Goal: Task Accomplishment & Management: Use online tool/utility

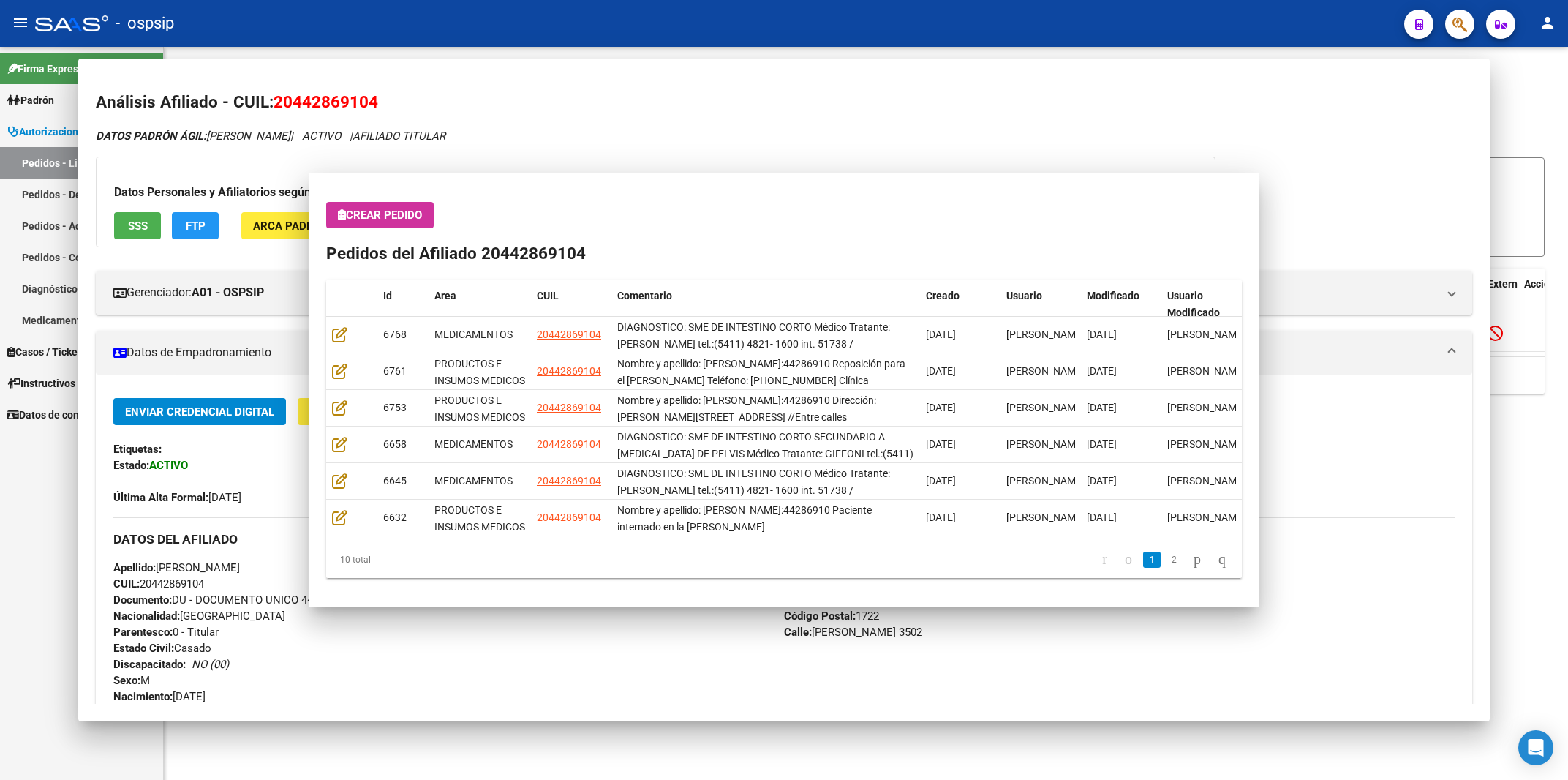
click at [1079, 25] on div "- ospsip" at bounding box center [714, 24] width 1357 height 33
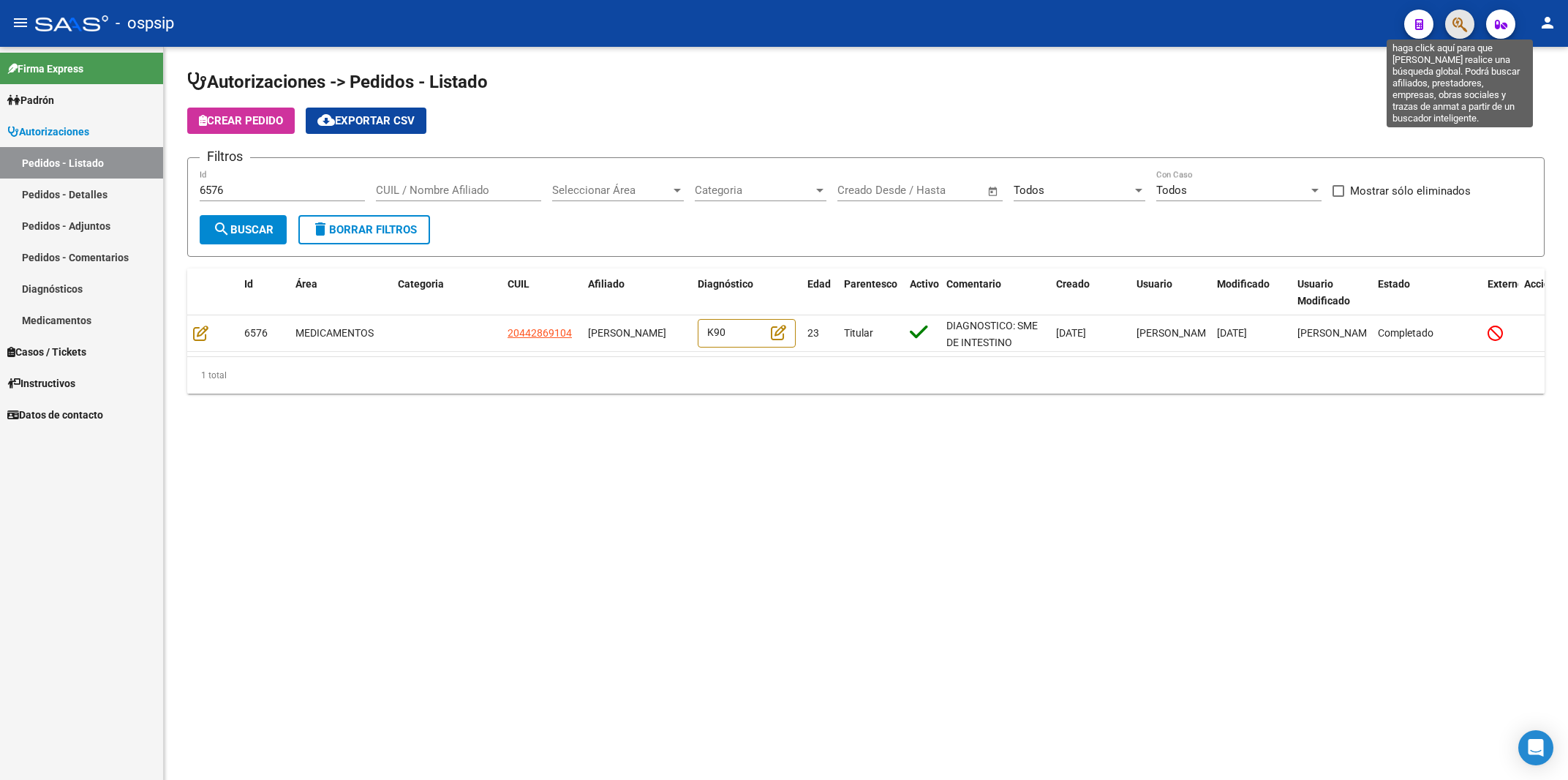
click at [1458, 21] on icon "button" at bounding box center [1460, 24] width 15 height 17
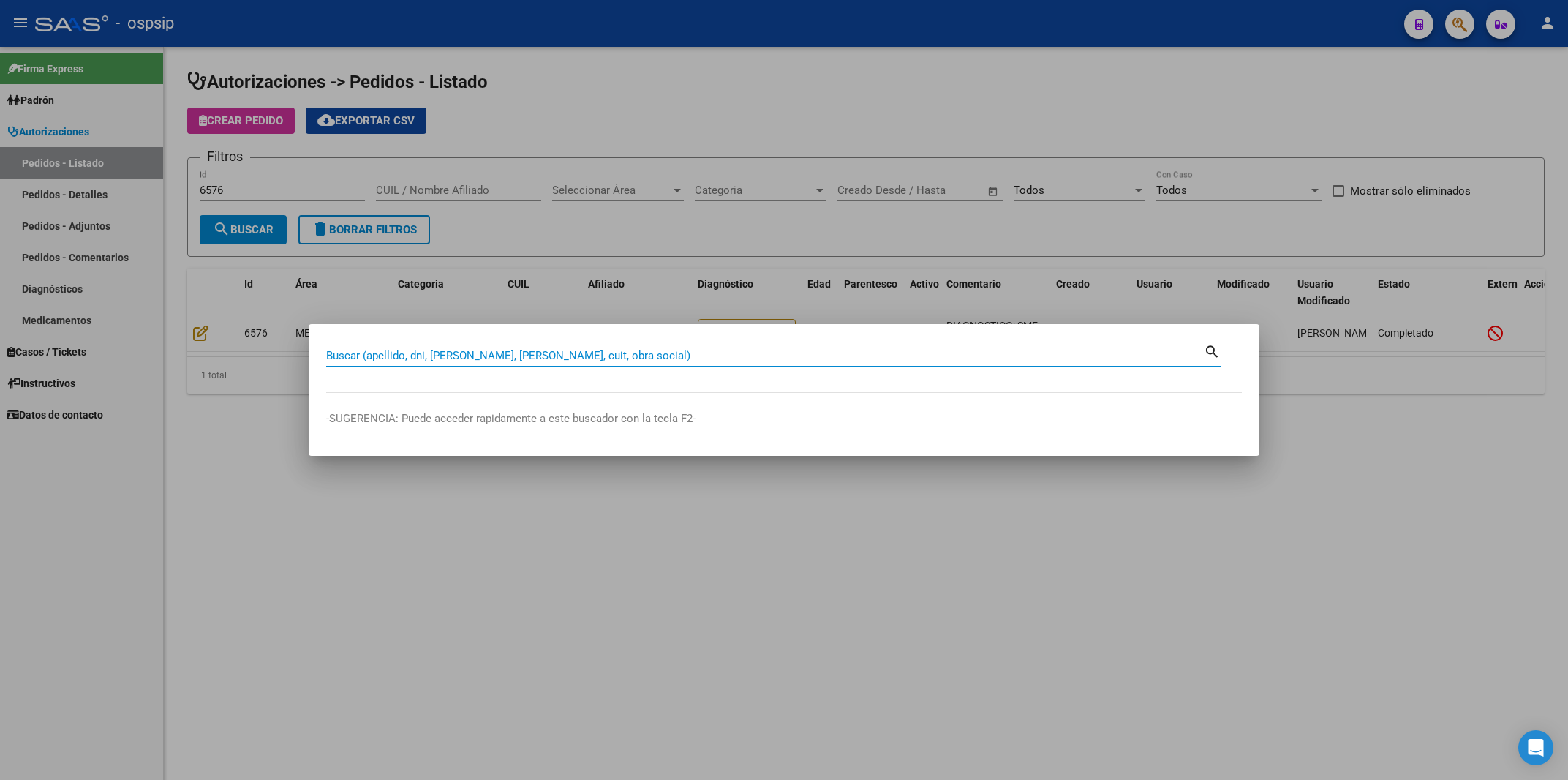
paste input "27573426"
type input "27573426"
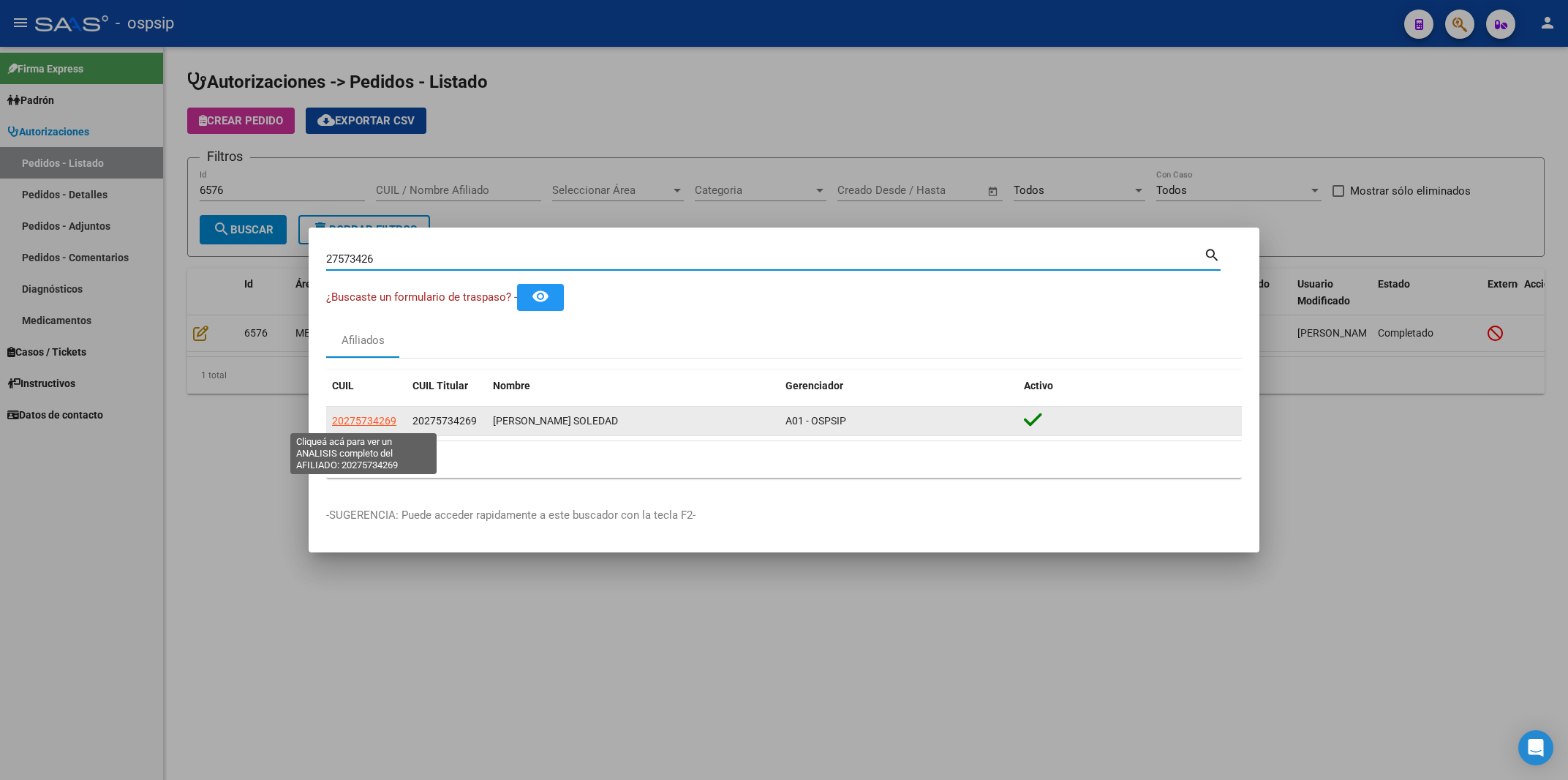
click at [379, 421] on span "20275734269" at bounding box center [364, 421] width 64 height 11
type textarea "20275734269"
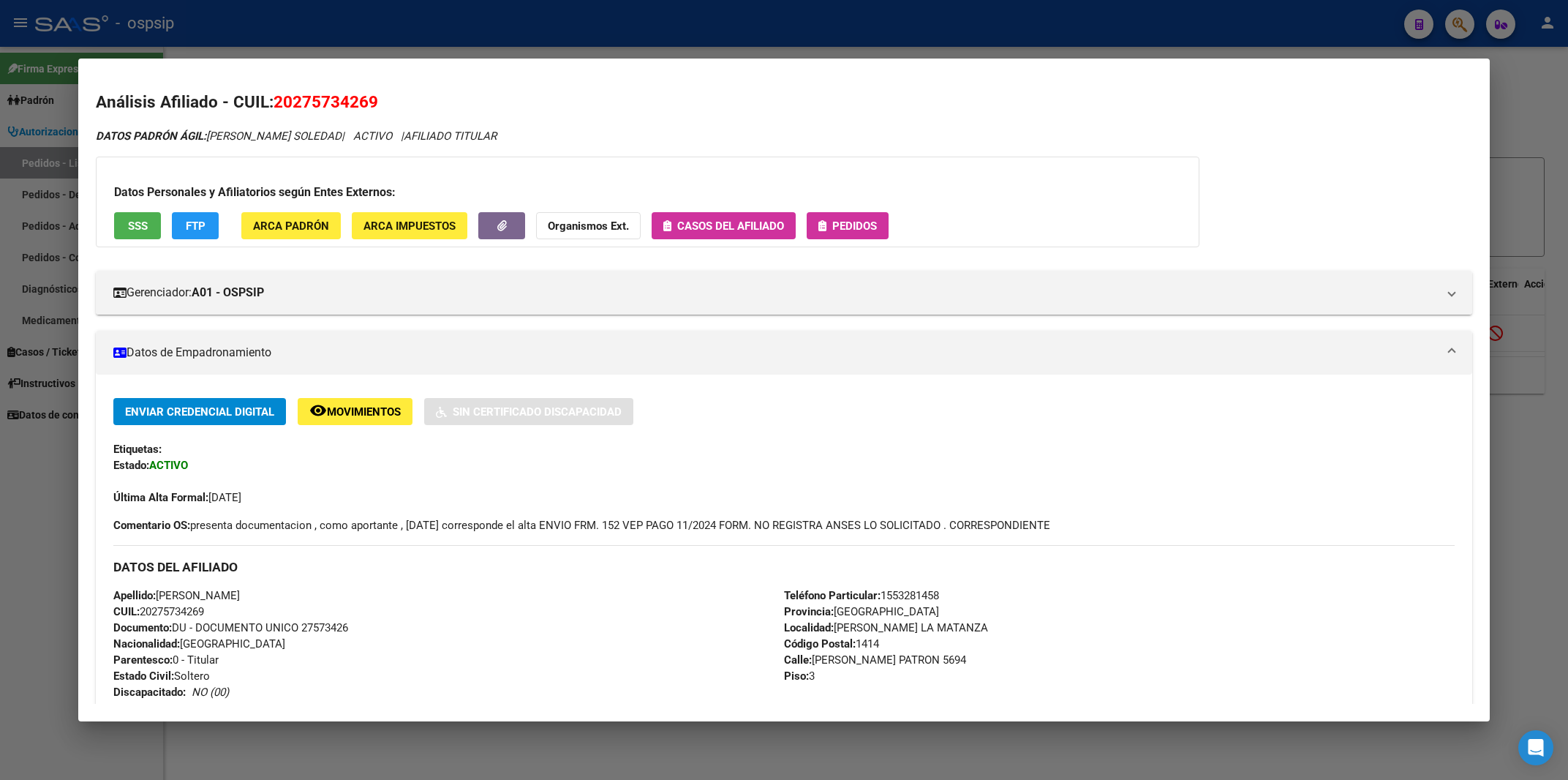
click at [868, 218] on button "Pedidos" at bounding box center [848, 225] width 82 height 27
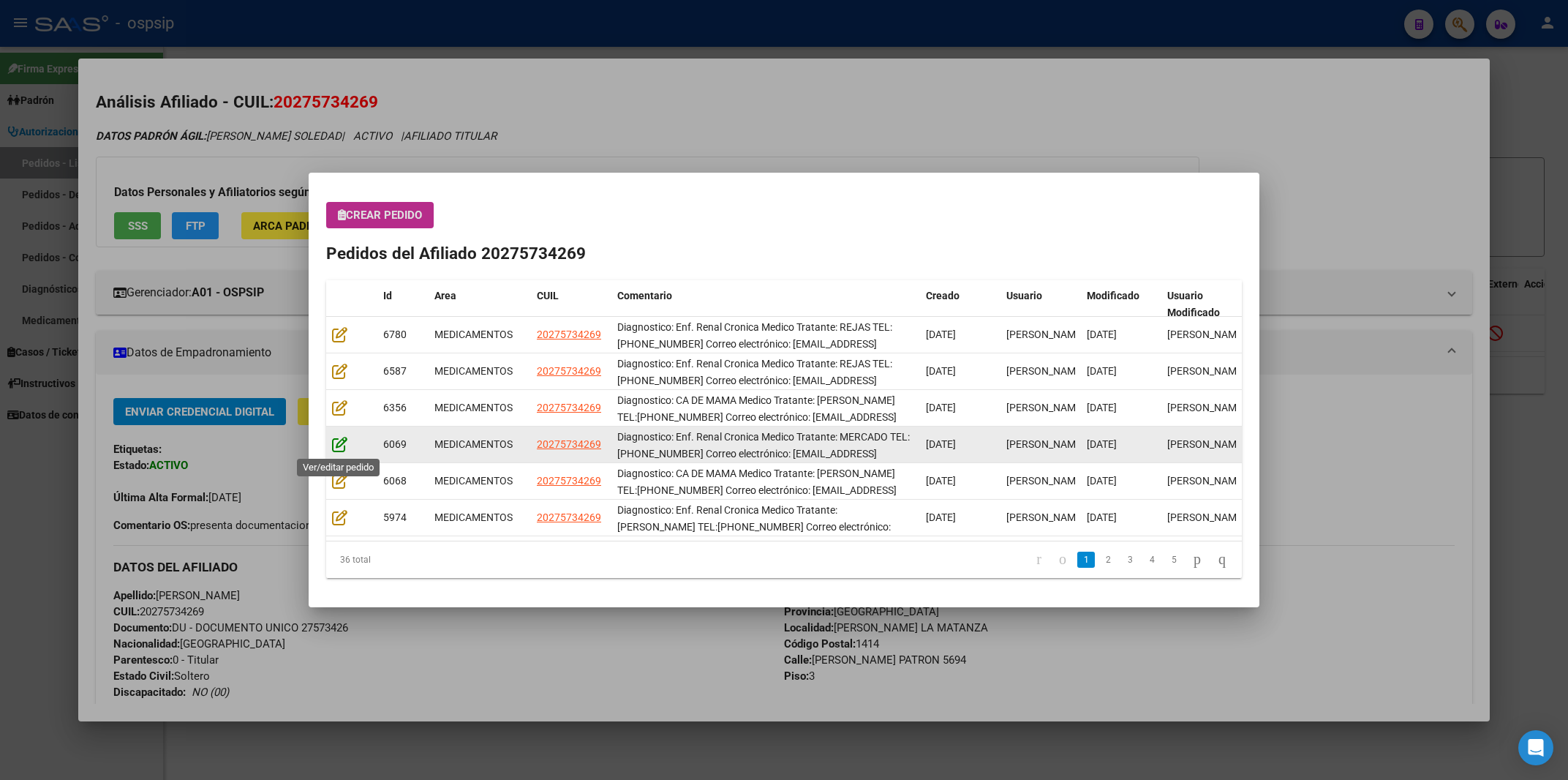
click at [341, 451] on icon at bounding box center [340, 444] width 15 height 16
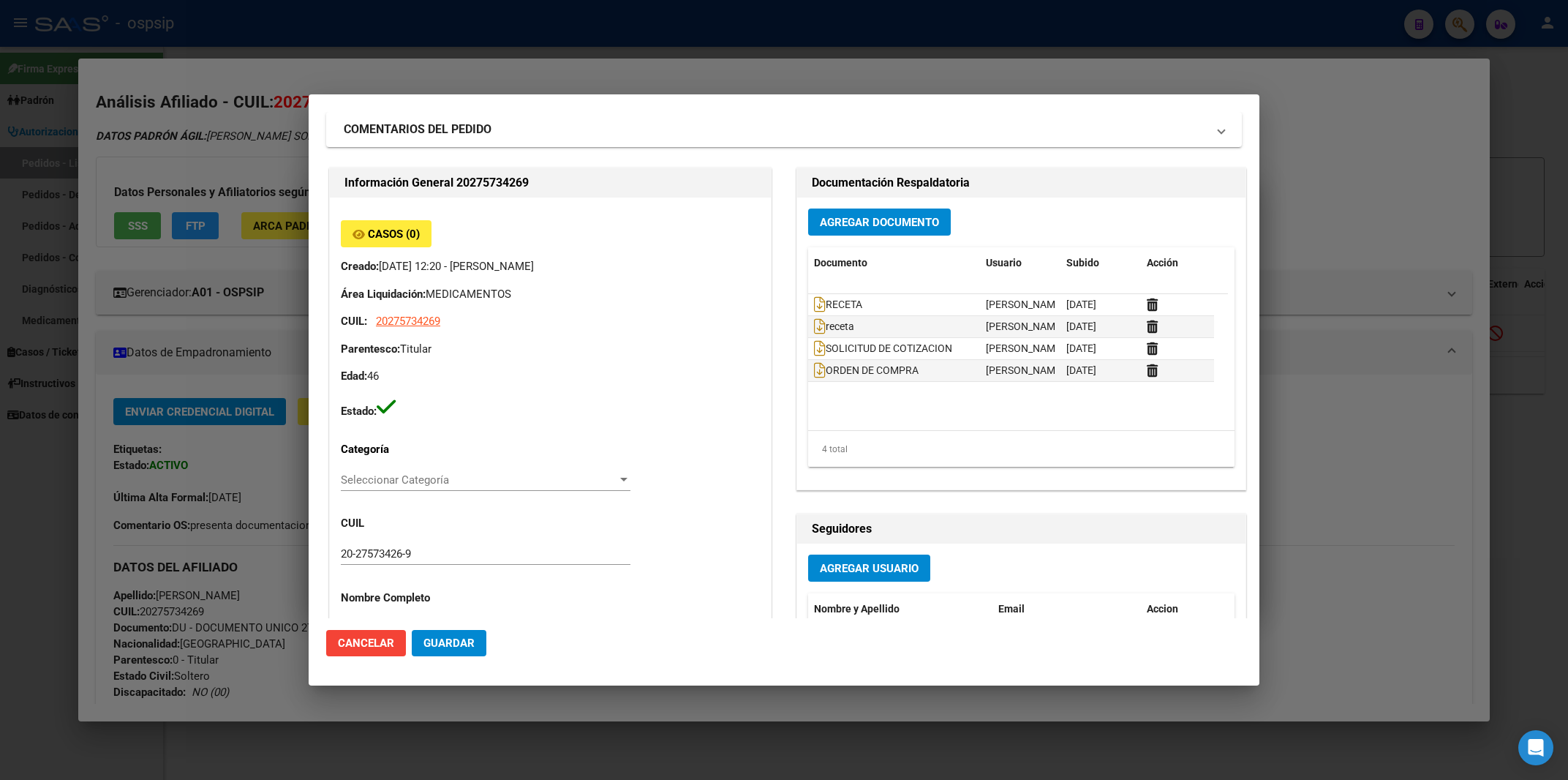
scroll to position [78, 0]
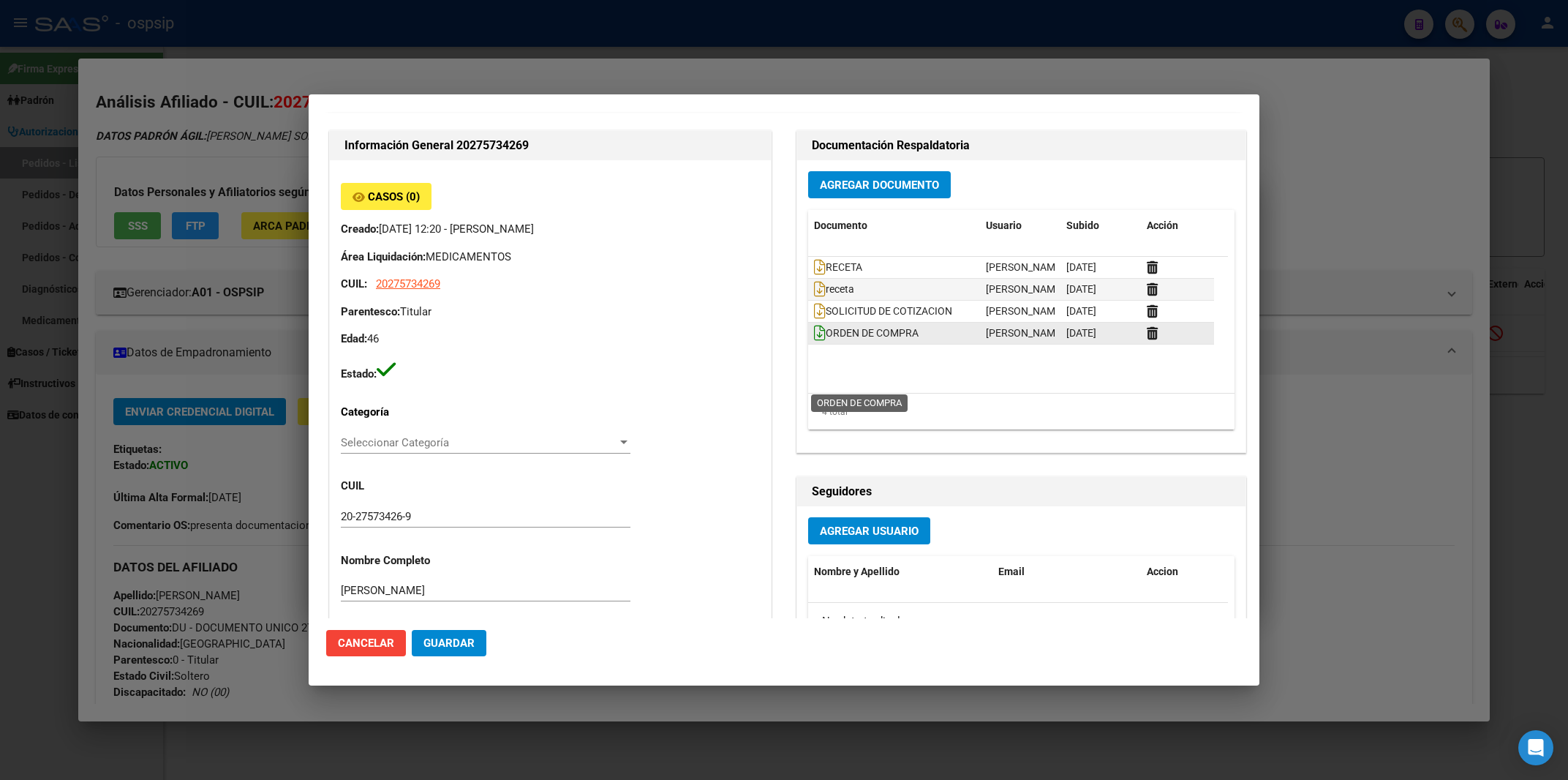
click at [814, 341] on icon at bounding box center [820, 333] width 11 height 16
click at [1374, 198] on div at bounding box center [784, 390] width 1568 height 780
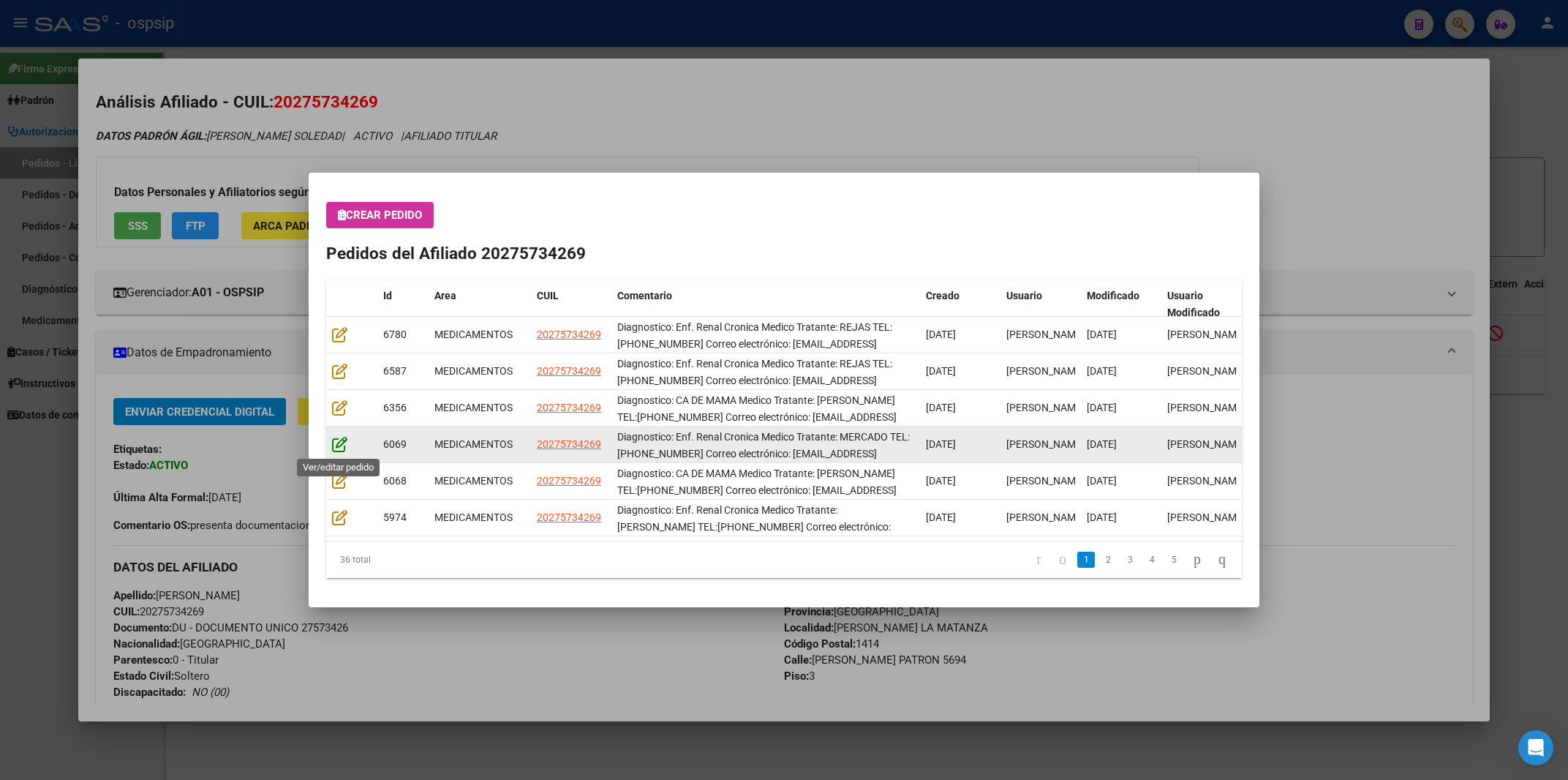
click at [338, 442] on icon at bounding box center [340, 444] width 15 height 16
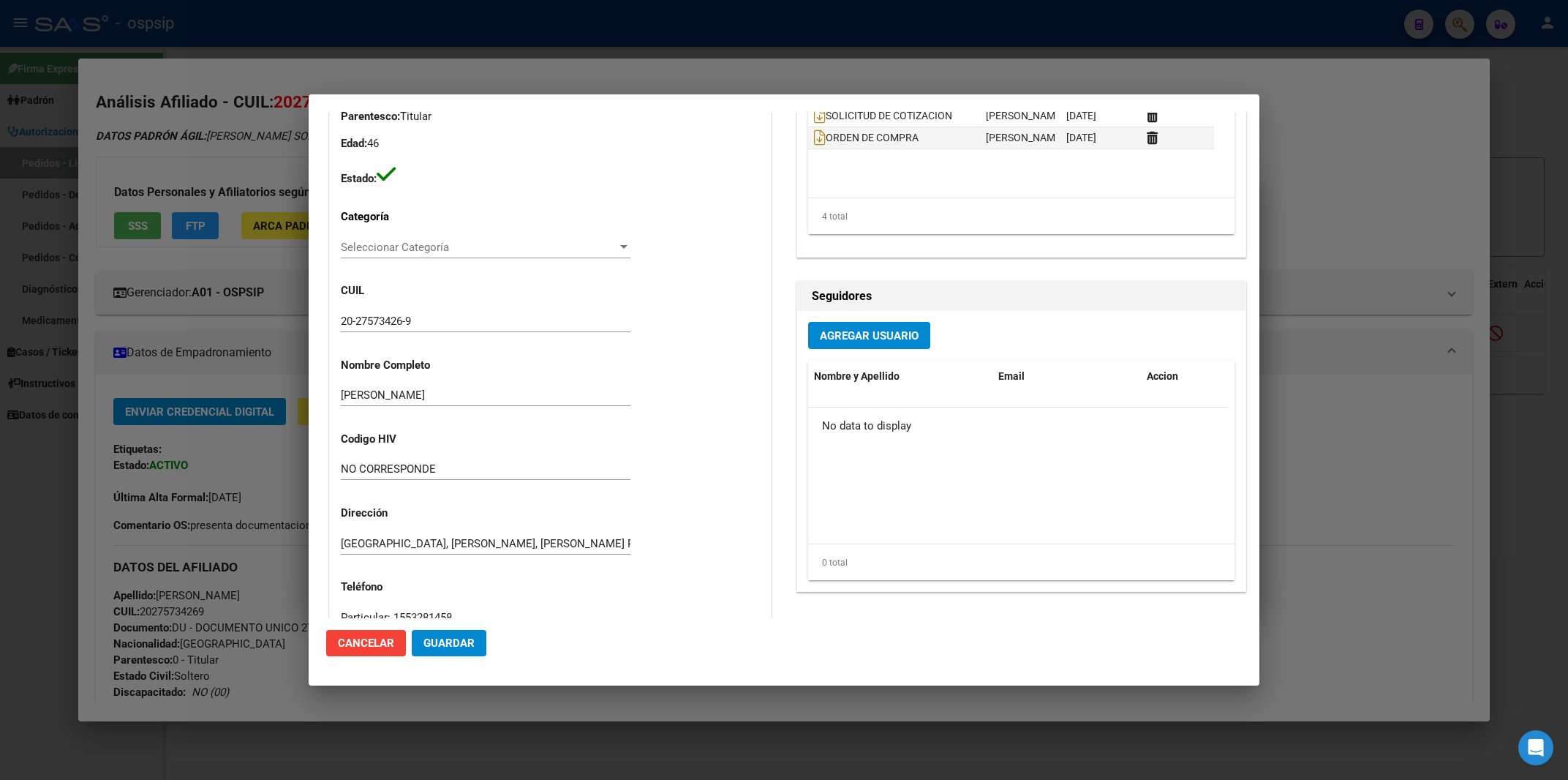
scroll to position [254, 0]
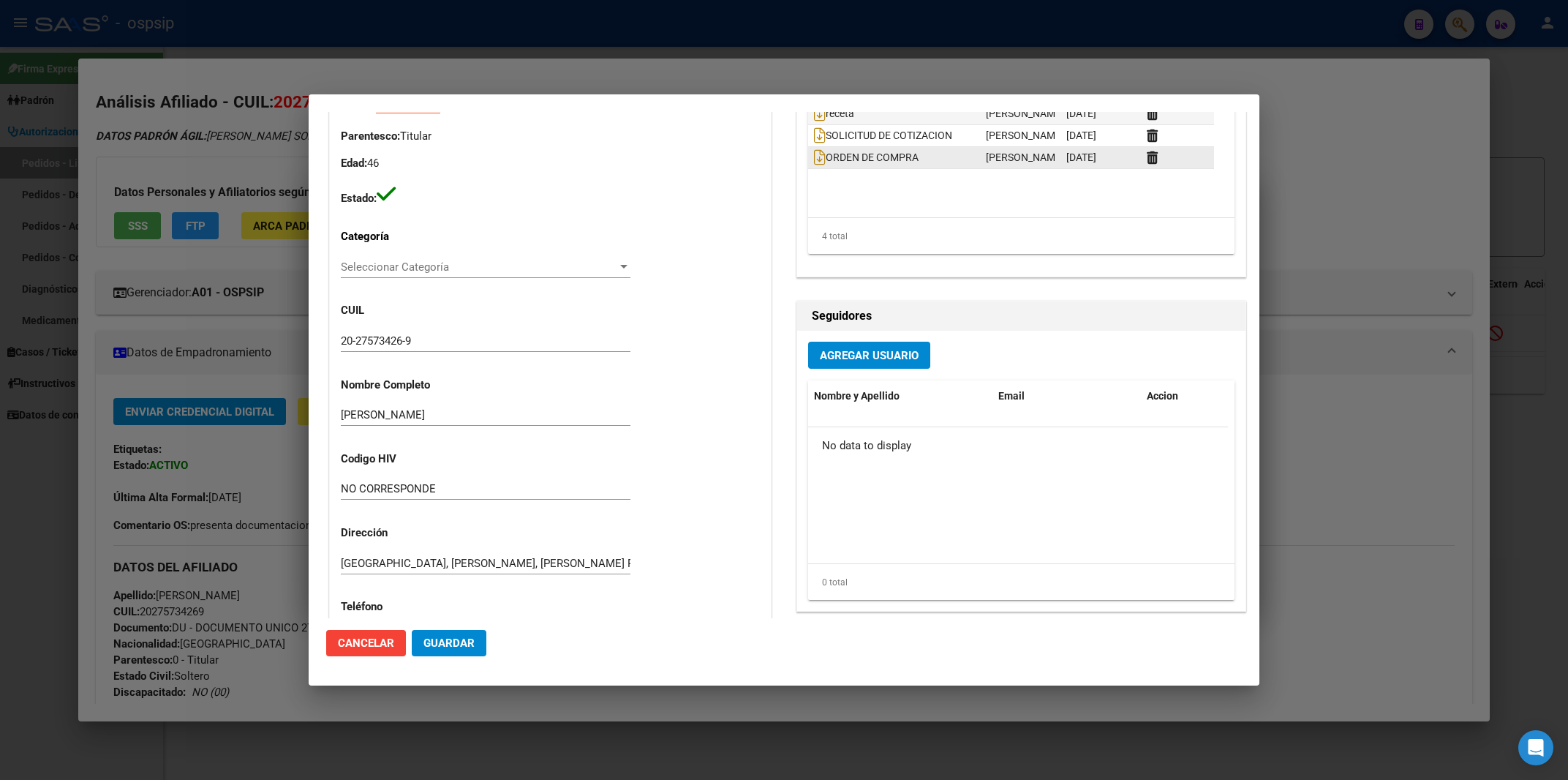
click at [808, 168] on datatable-body-cell "ORDEN DE COMPRA" at bounding box center [893, 158] width 172 height 21
click at [814, 165] on icon at bounding box center [820, 158] width 11 height 16
click at [1400, 267] on div at bounding box center [784, 390] width 1568 height 780
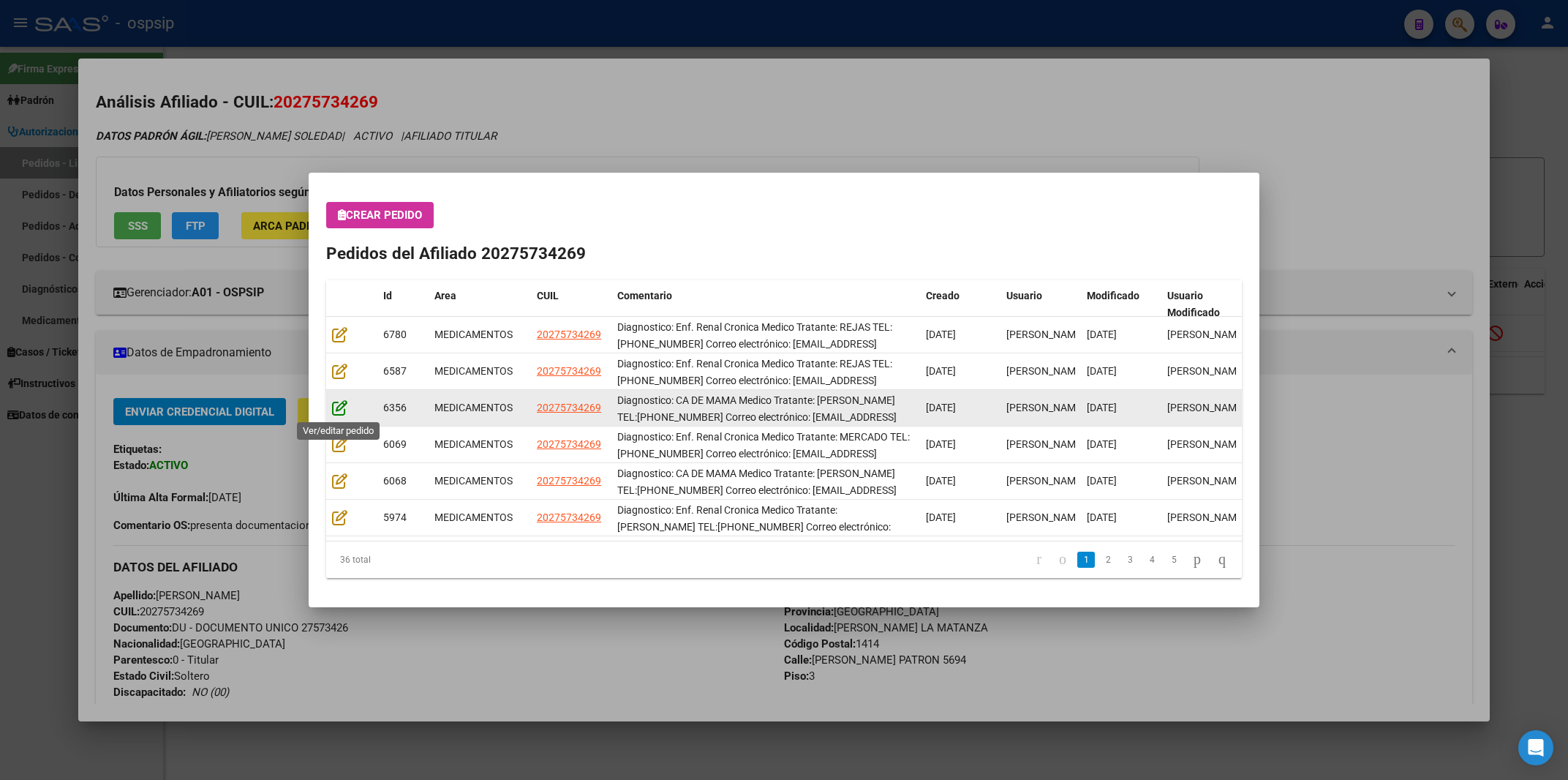
click at [340, 409] on icon at bounding box center [340, 407] width 15 height 16
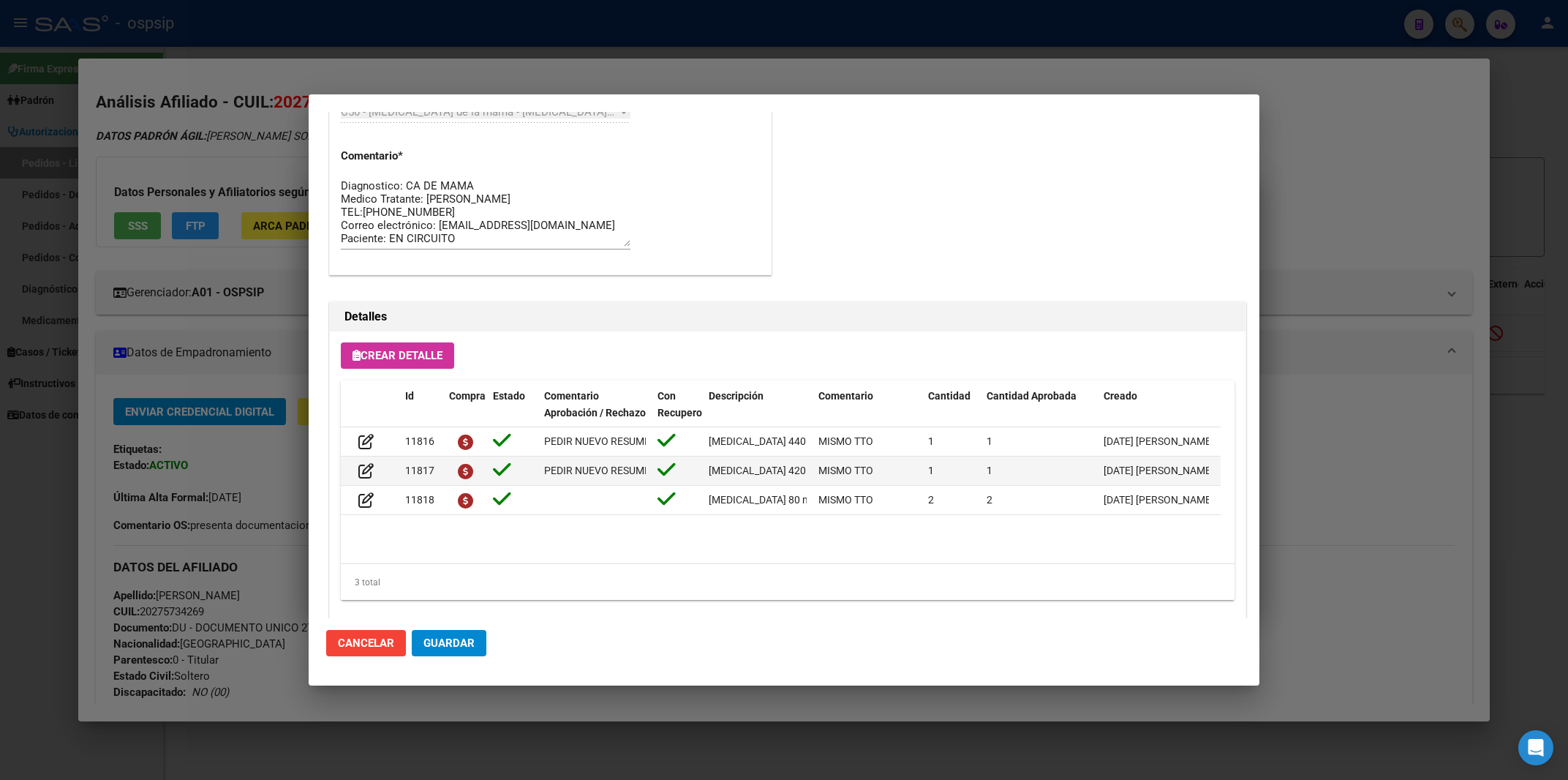
scroll to position [1321, 0]
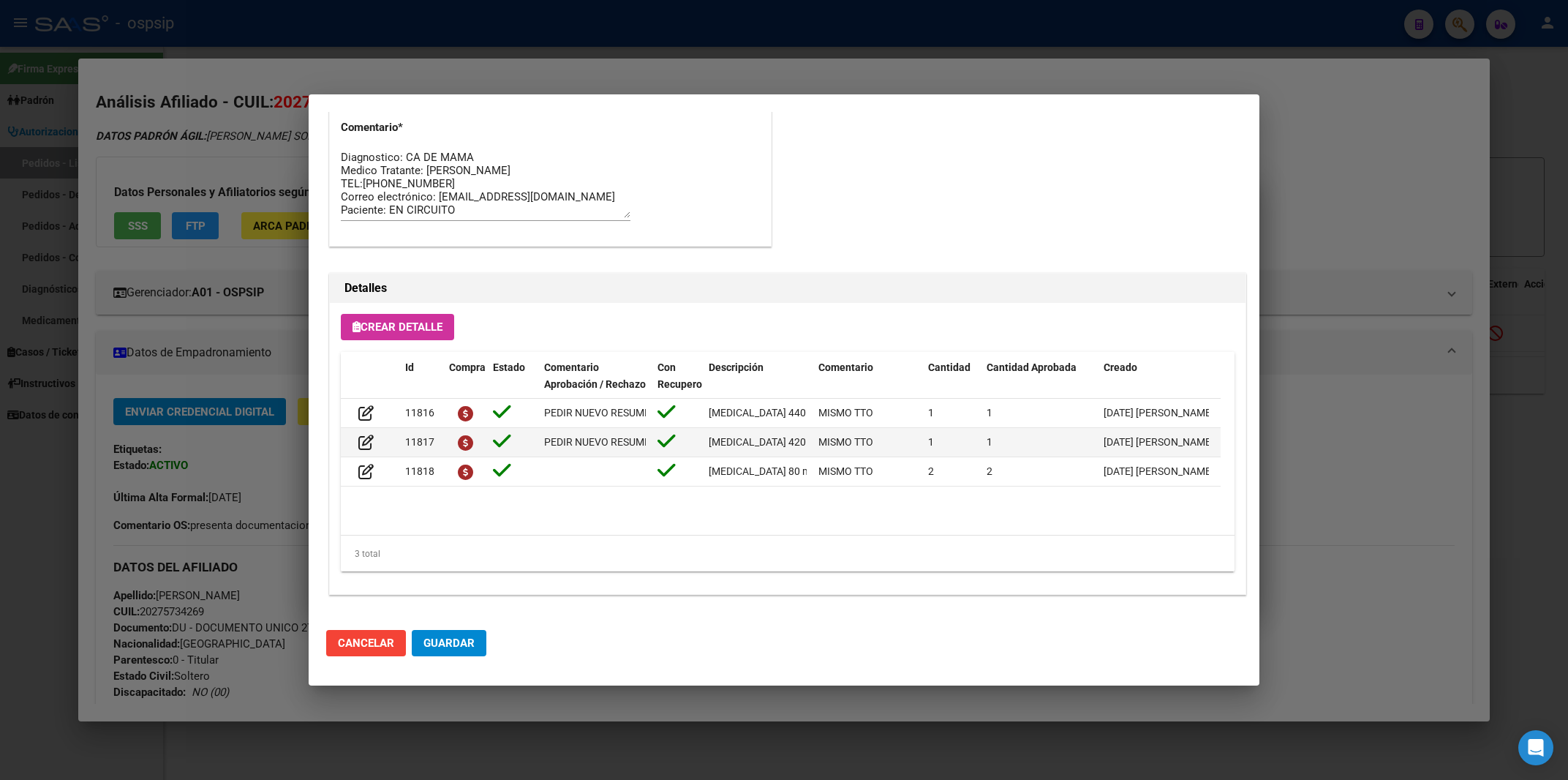
click at [1382, 198] on div at bounding box center [784, 390] width 1568 height 780
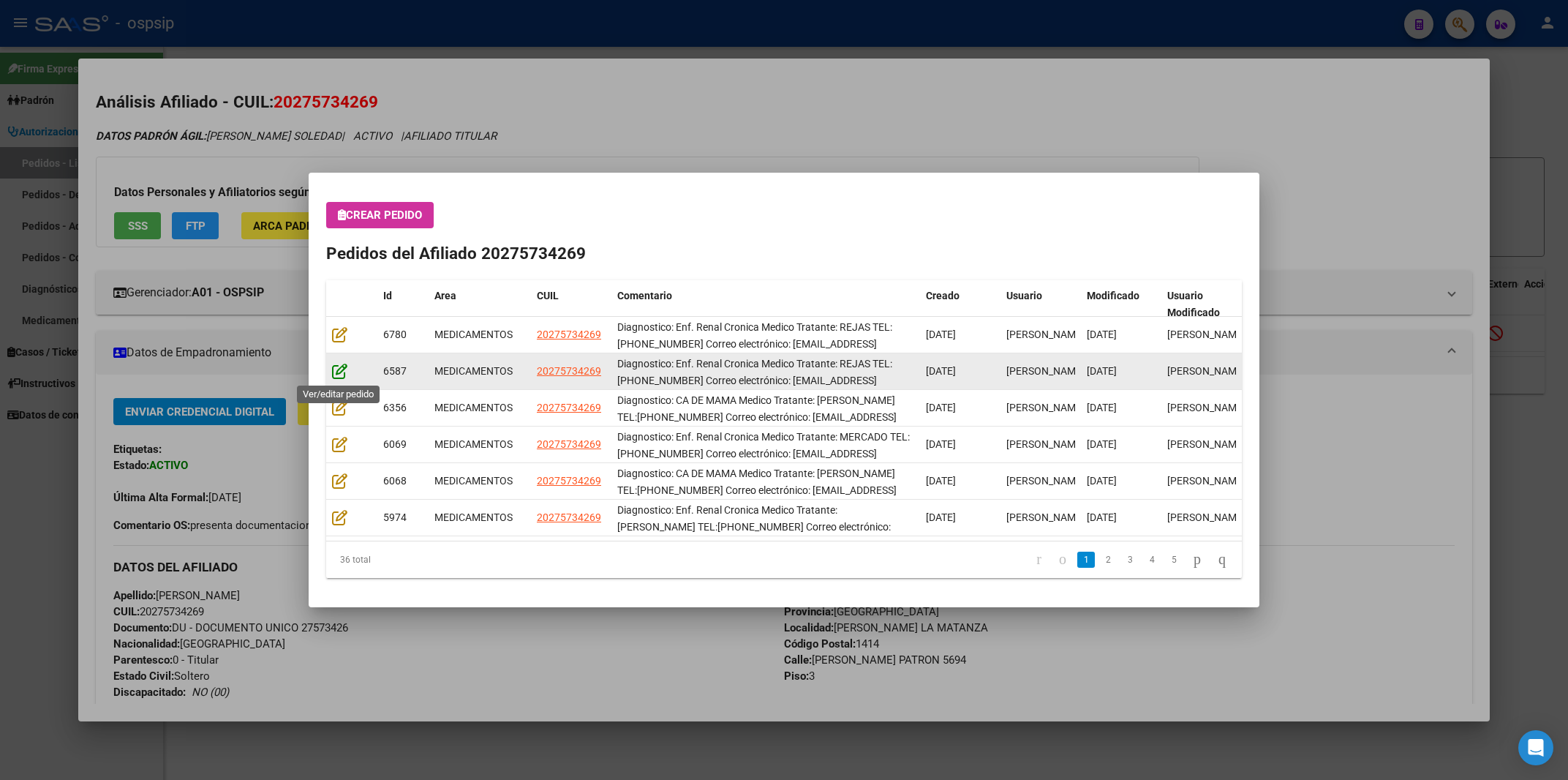
click at [341, 371] on icon at bounding box center [340, 371] width 15 height 16
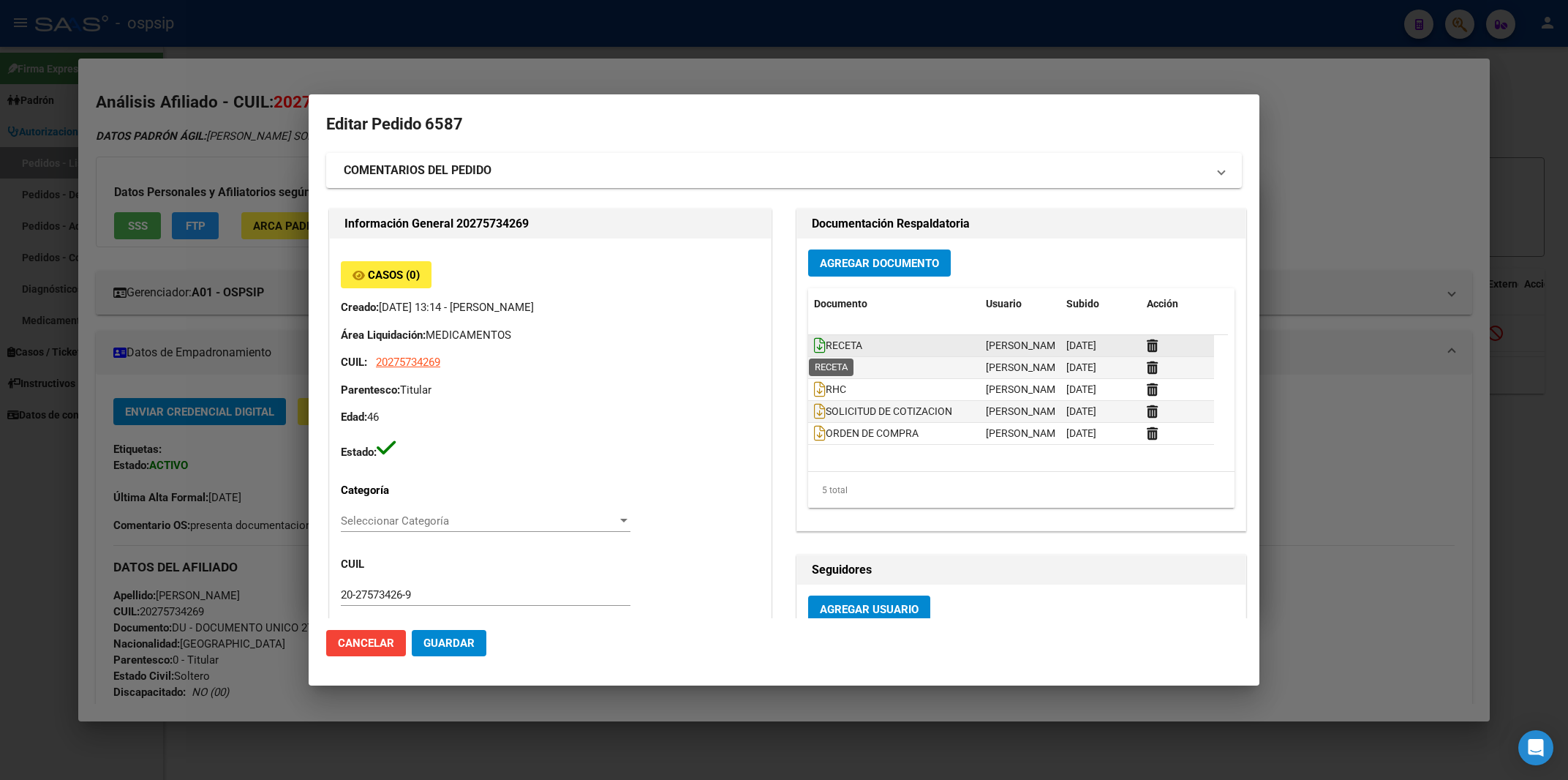
click at [814, 342] on icon at bounding box center [820, 346] width 11 height 16
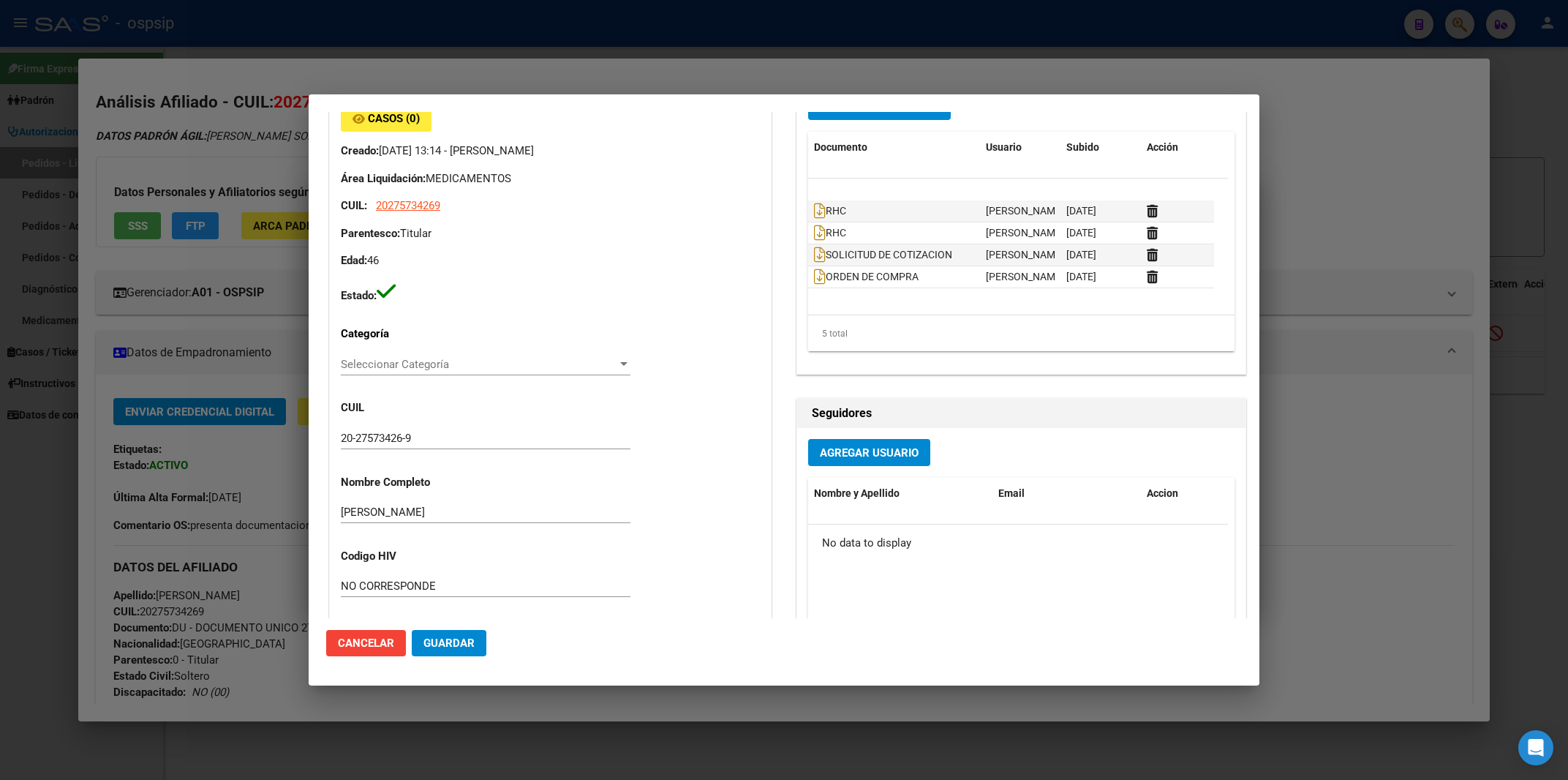
scroll to position [39, 0]
click at [817, 285] on icon at bounding box center [820, 277] width 11 height 16
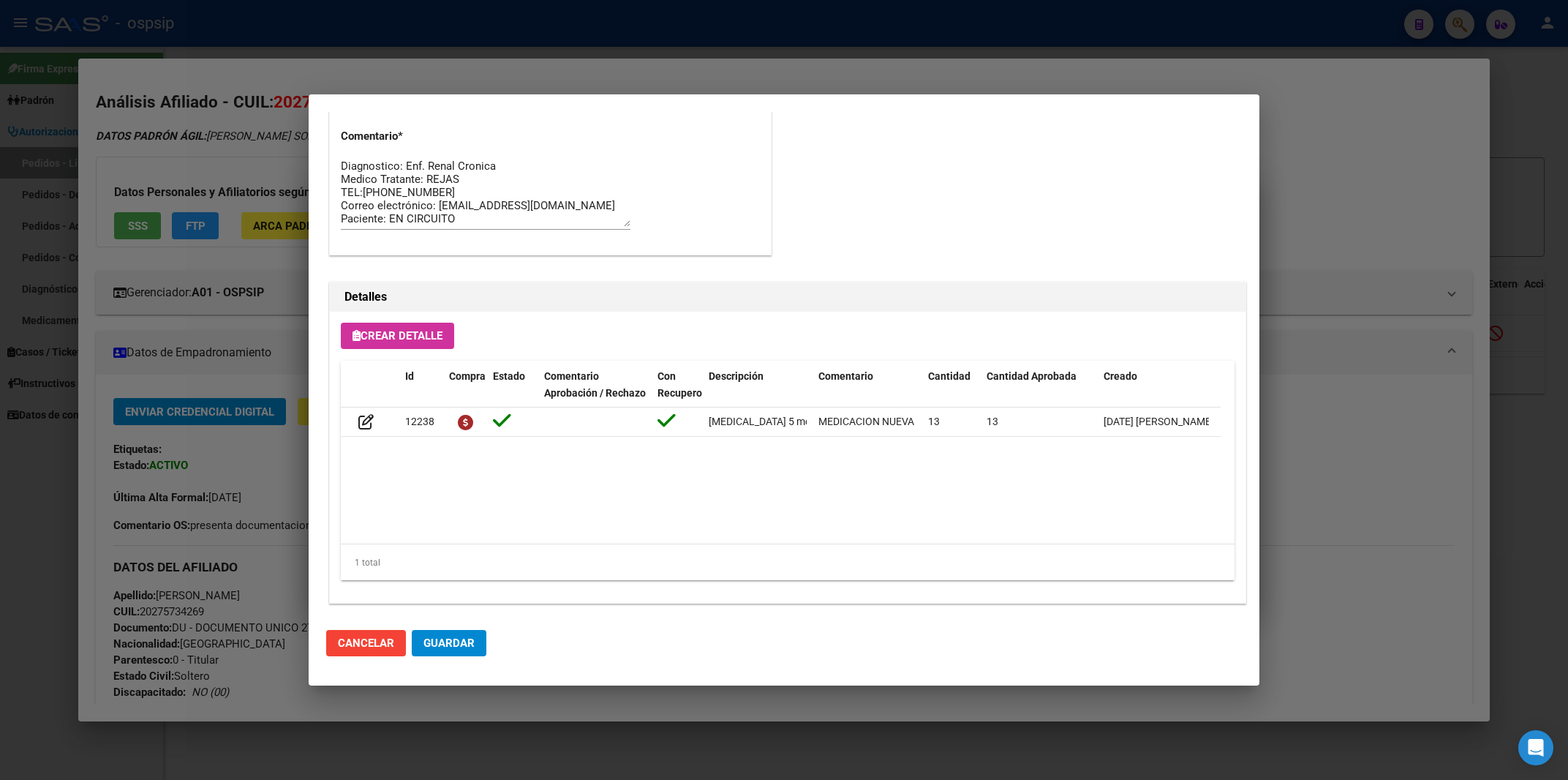
scroll to position [881, 0]
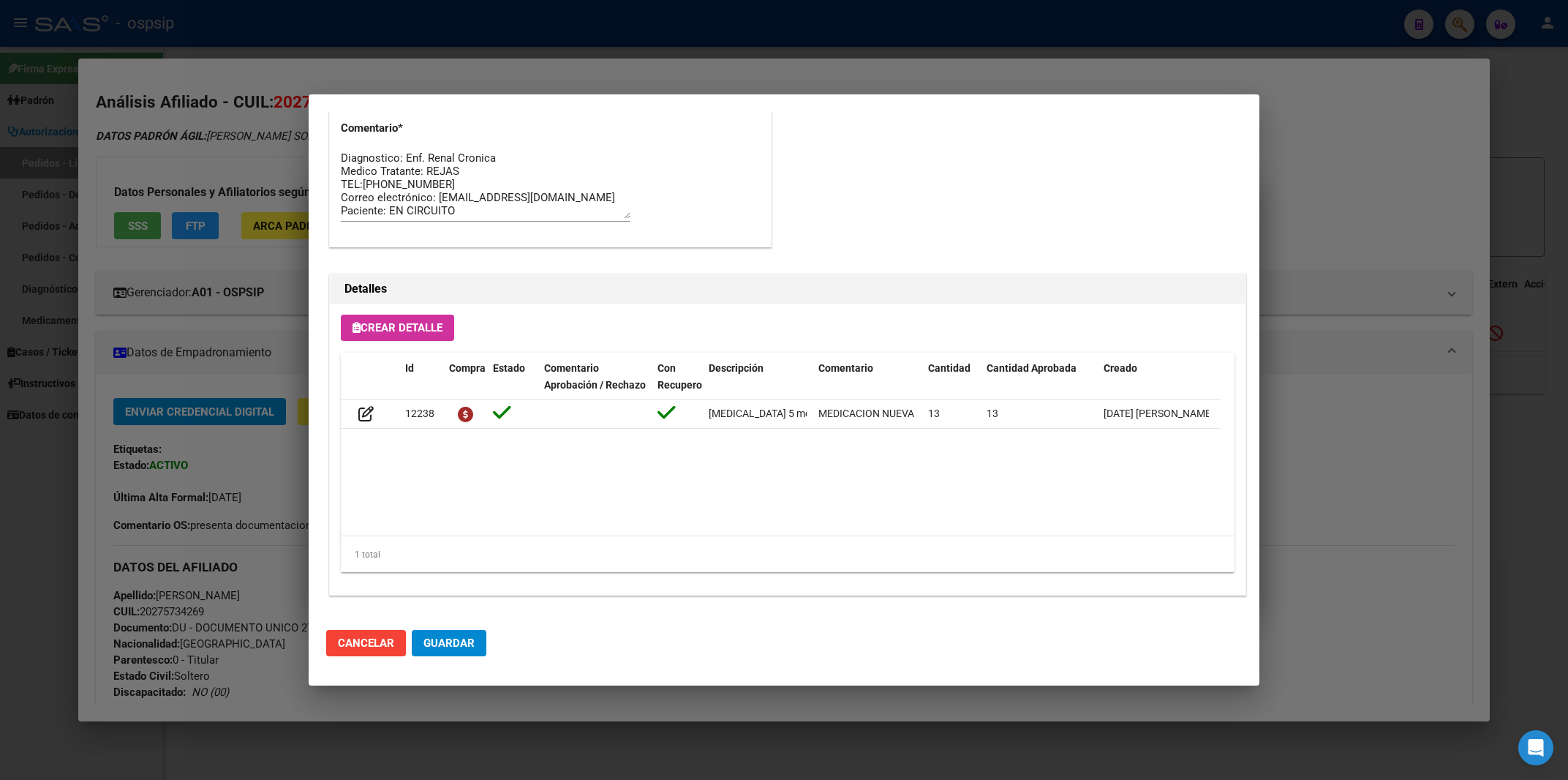
click at [1349, 428] on div at bounding box center [784, 390] width 1568 height 780
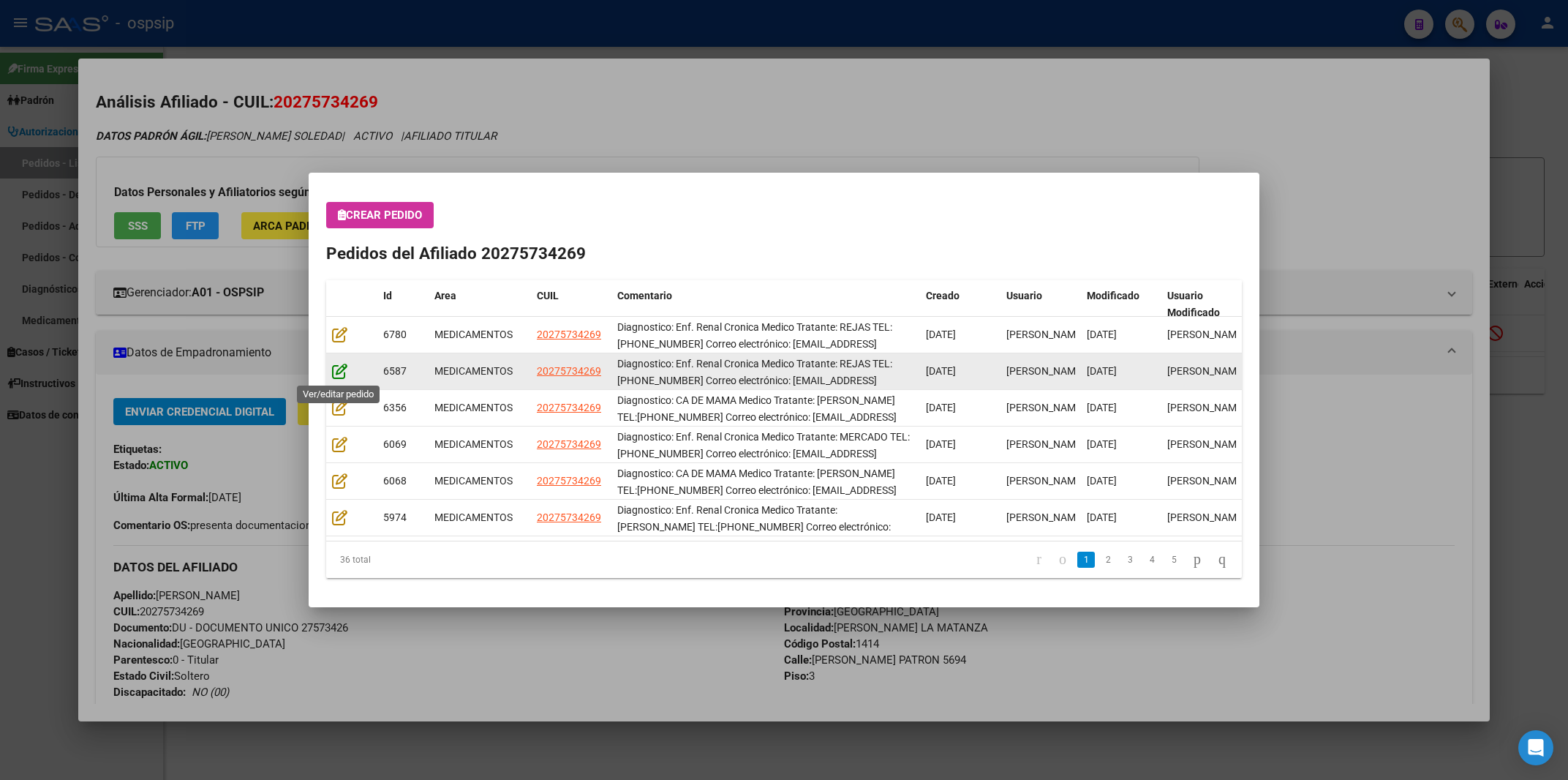
click at [338, 373] on icon at bounding box center [340, 371] width 15 height 16
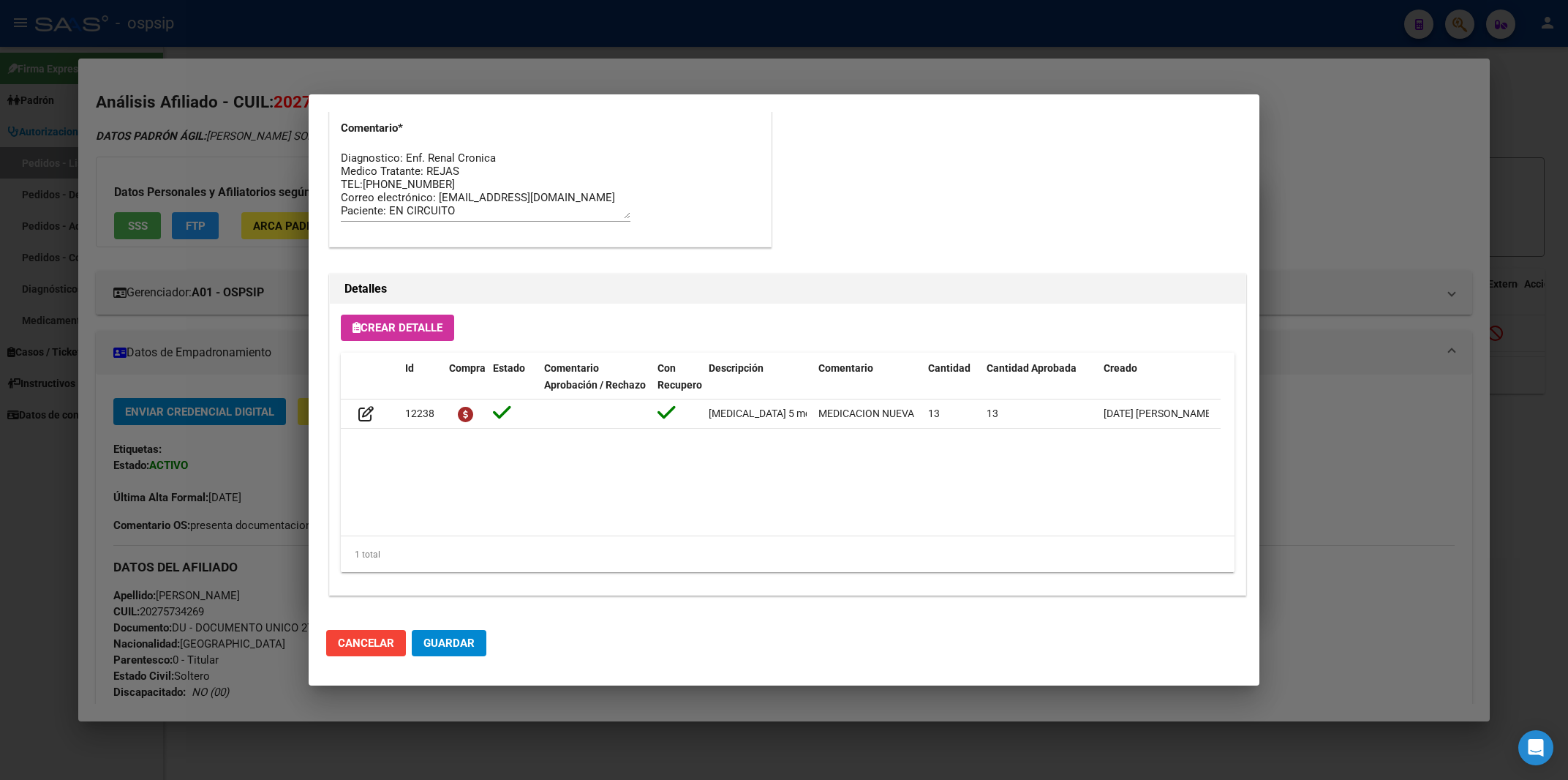
click at [1363, 177] on div at bounding box center [784, 390] width 1568 height 780
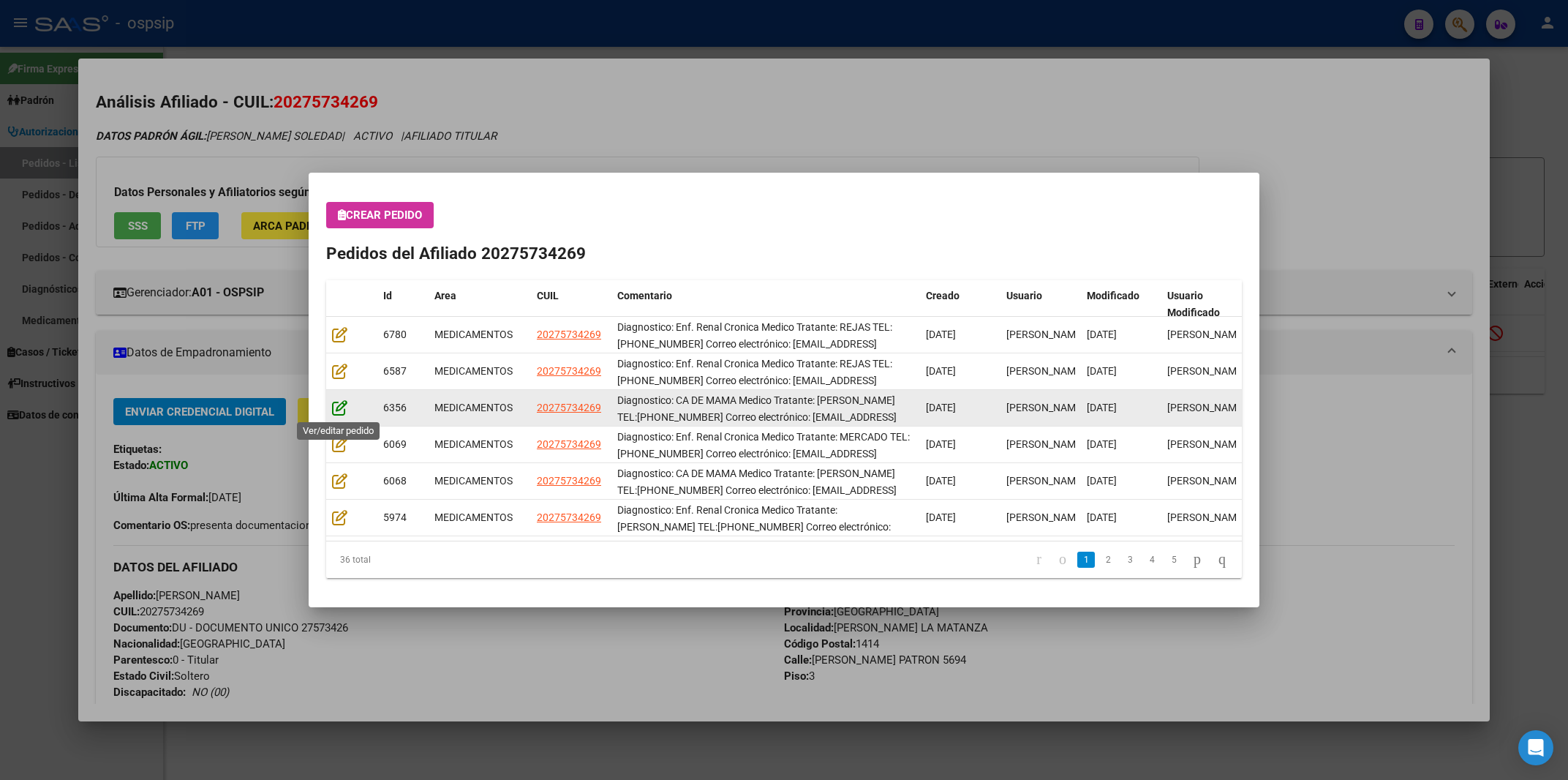
click at [340, 403] on icon at bounding box center [340, 407] width 15 height 16
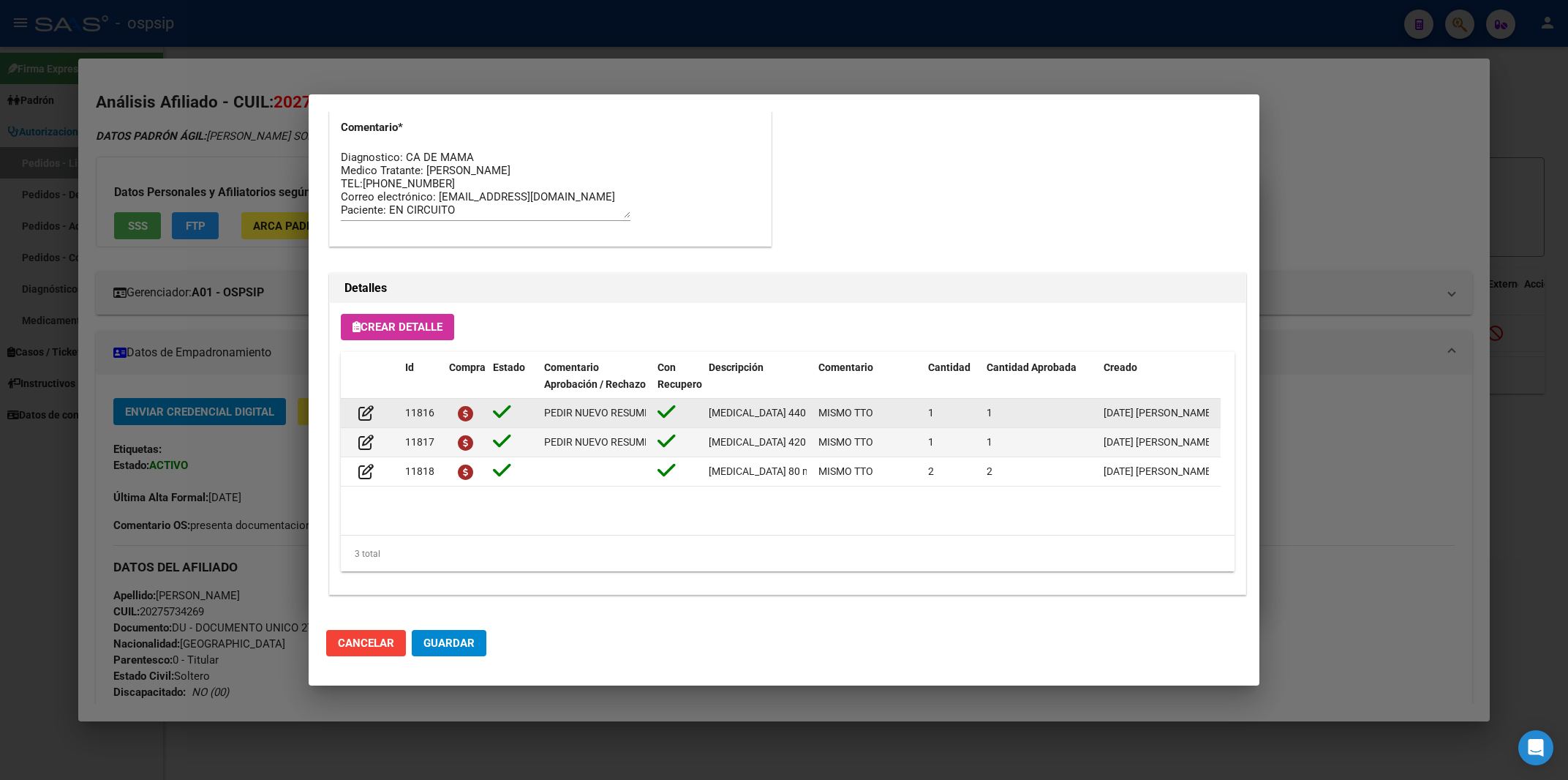
scroll to position [24, 0]
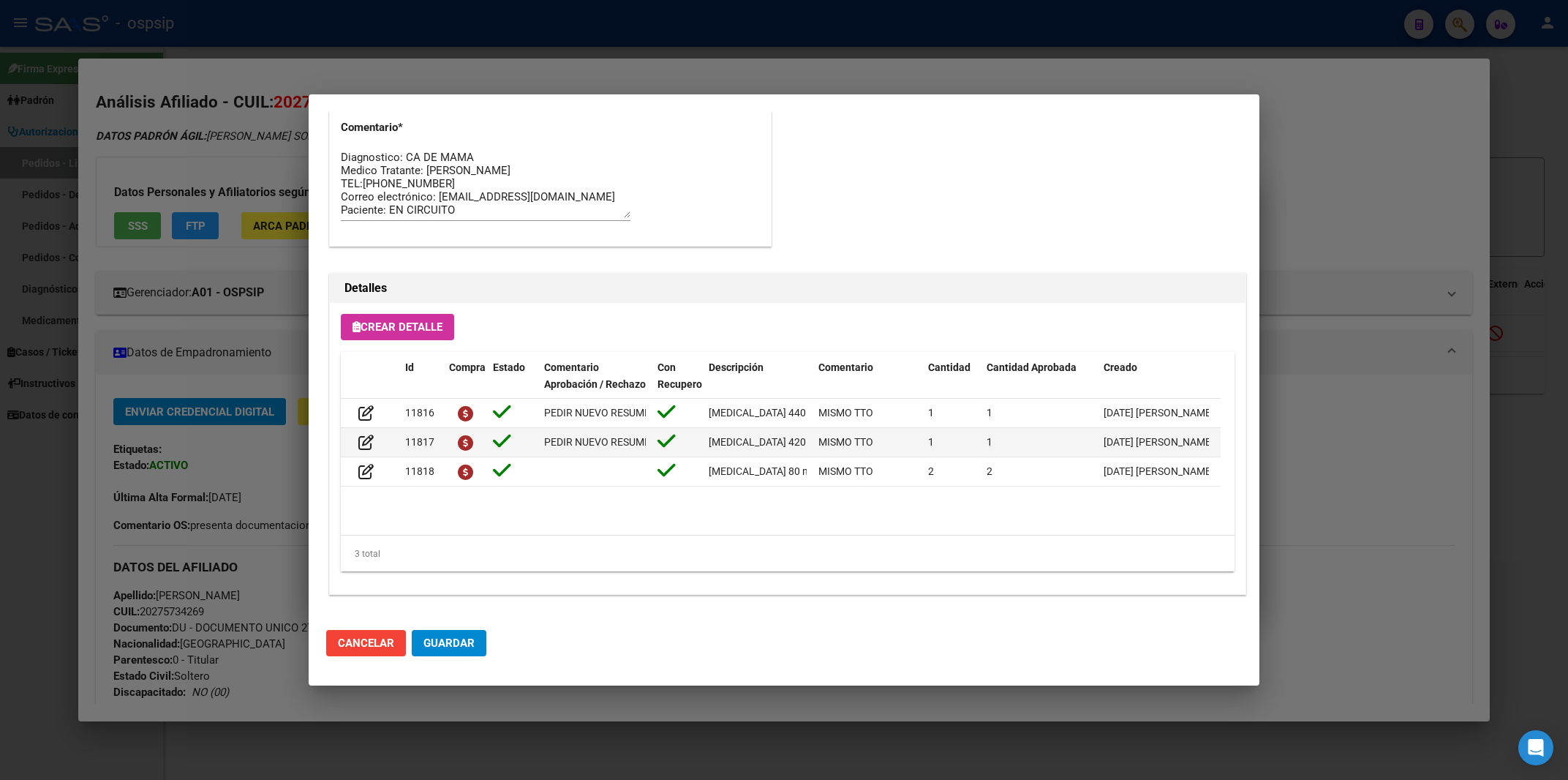
click at [1384, 204] on div at bounding box center [784, 390] width 1568 height 780
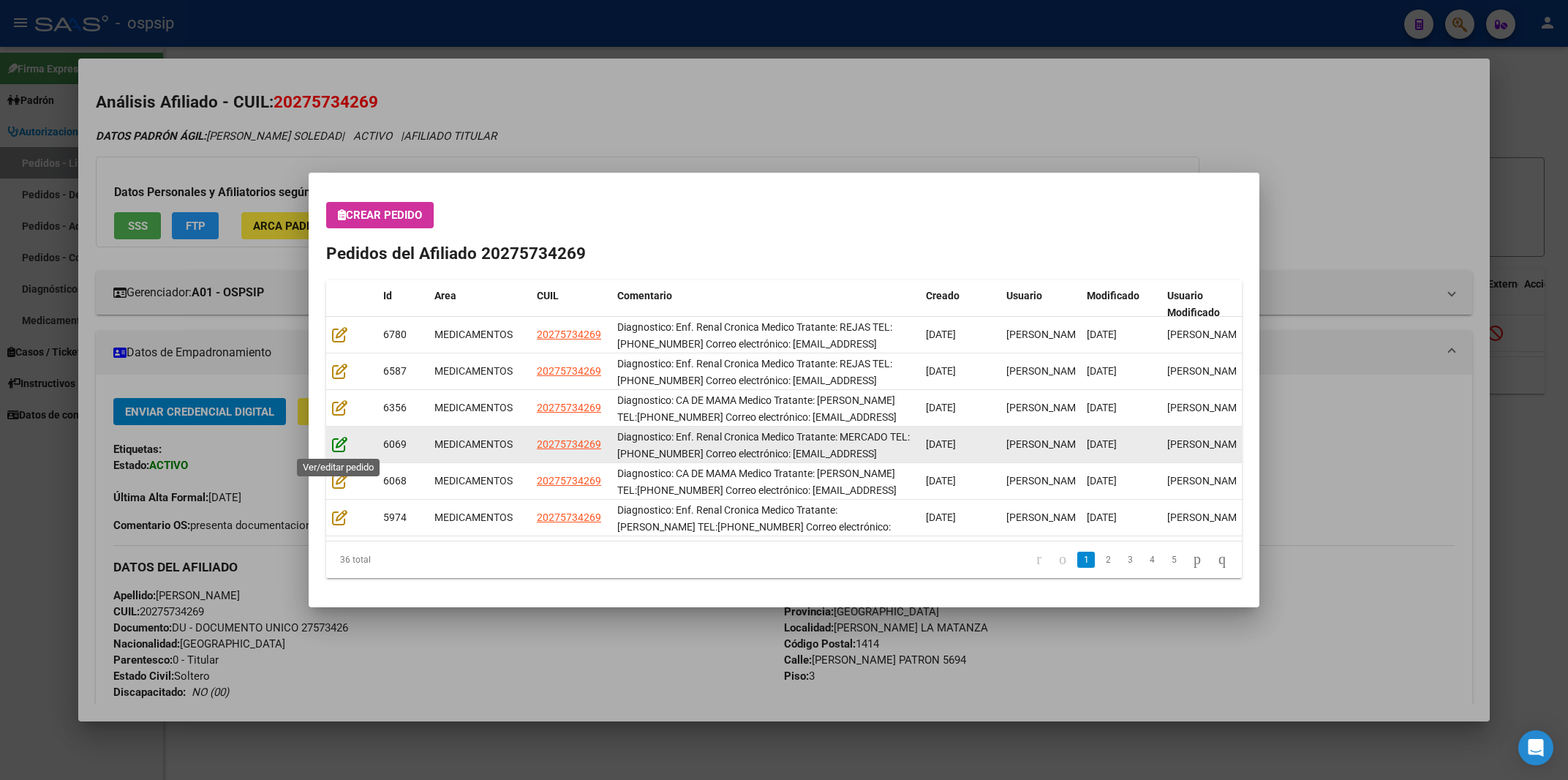
click at [345, 443] on icon at bounding box center [340, 444] width 15 height 16
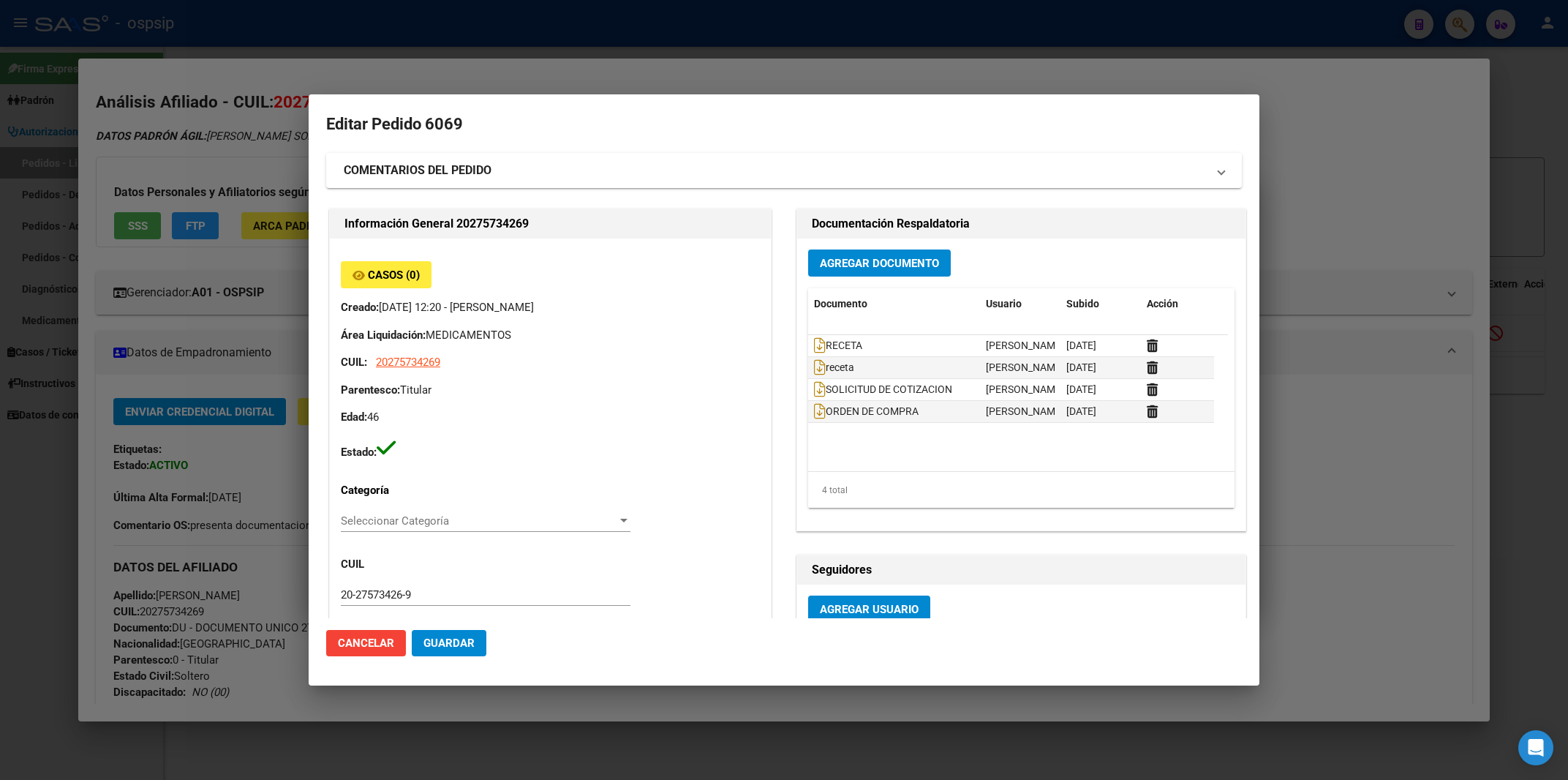
scroll to position [0, 0]
click at [814, 341] on icon at bounding box center [820, 346] width 11 height 16
click at [811, 379] on div "receta [PERSON_NAME] [DATE]" at bounding box center [1010, 368] width 406 height 22
click at [814, 376] on icon at bounding box center [820, 368] width 11 height 16
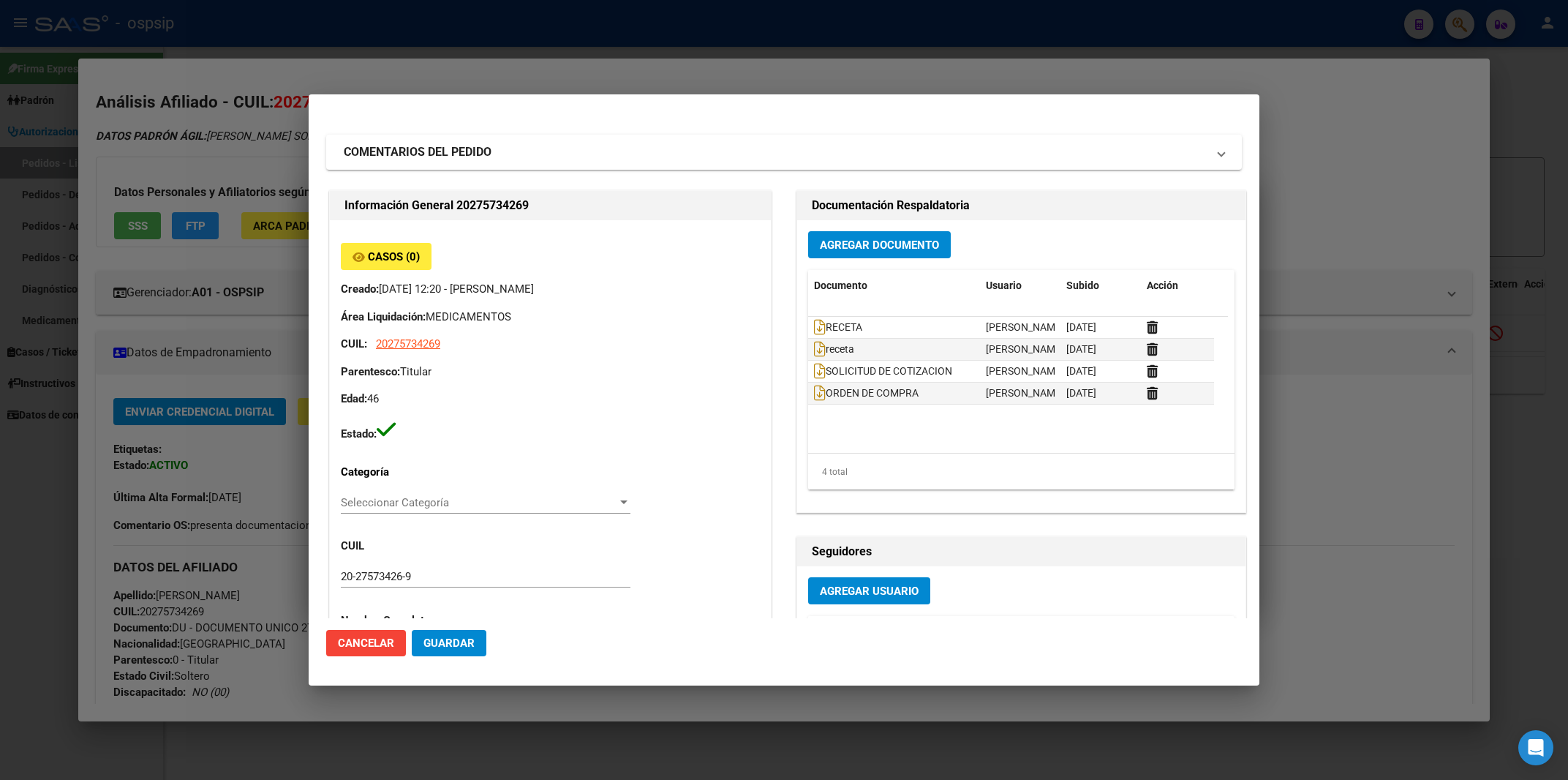
click at [1337, 150] on div at bounding box center [784, 390] width 1568 height 780
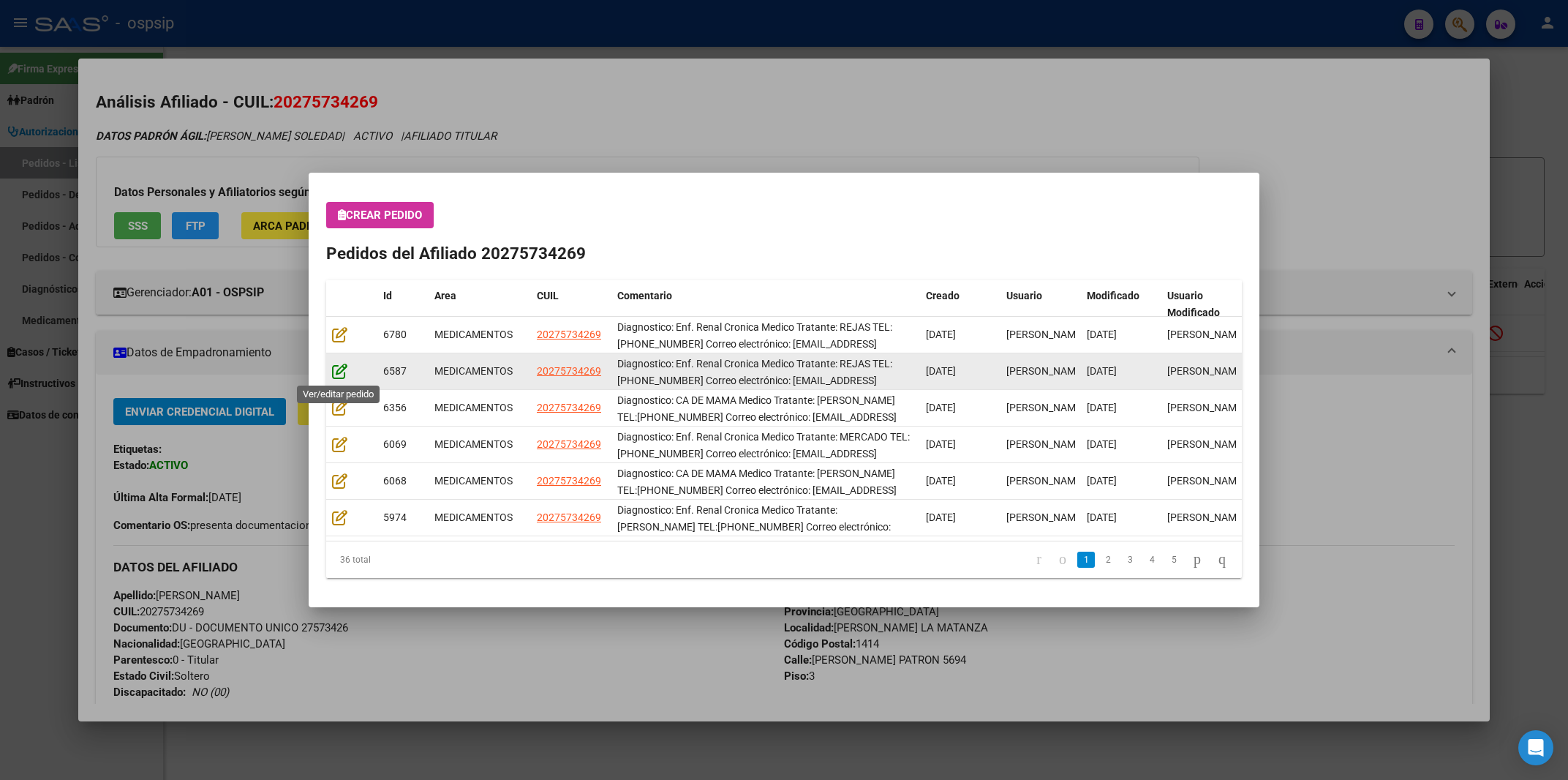
click at [345, 369] on icon at bounding box center [340, 371] width 15 height 16
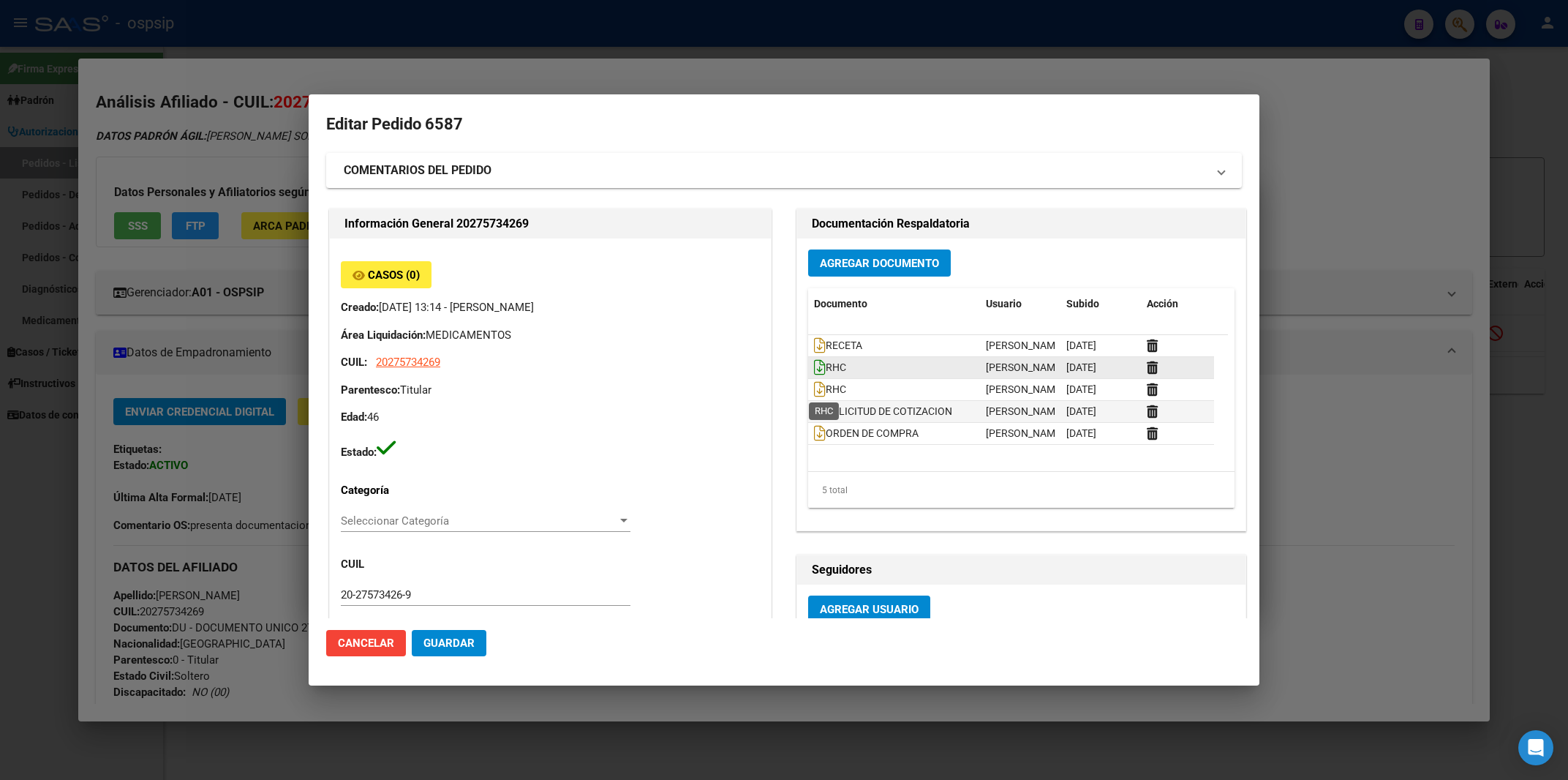
click at [814, 376] on icon at bounding box center [820, 368] width 11 height 16
click at [1414, 218] on div at bounding box center [784, 390] width 1568 height 780
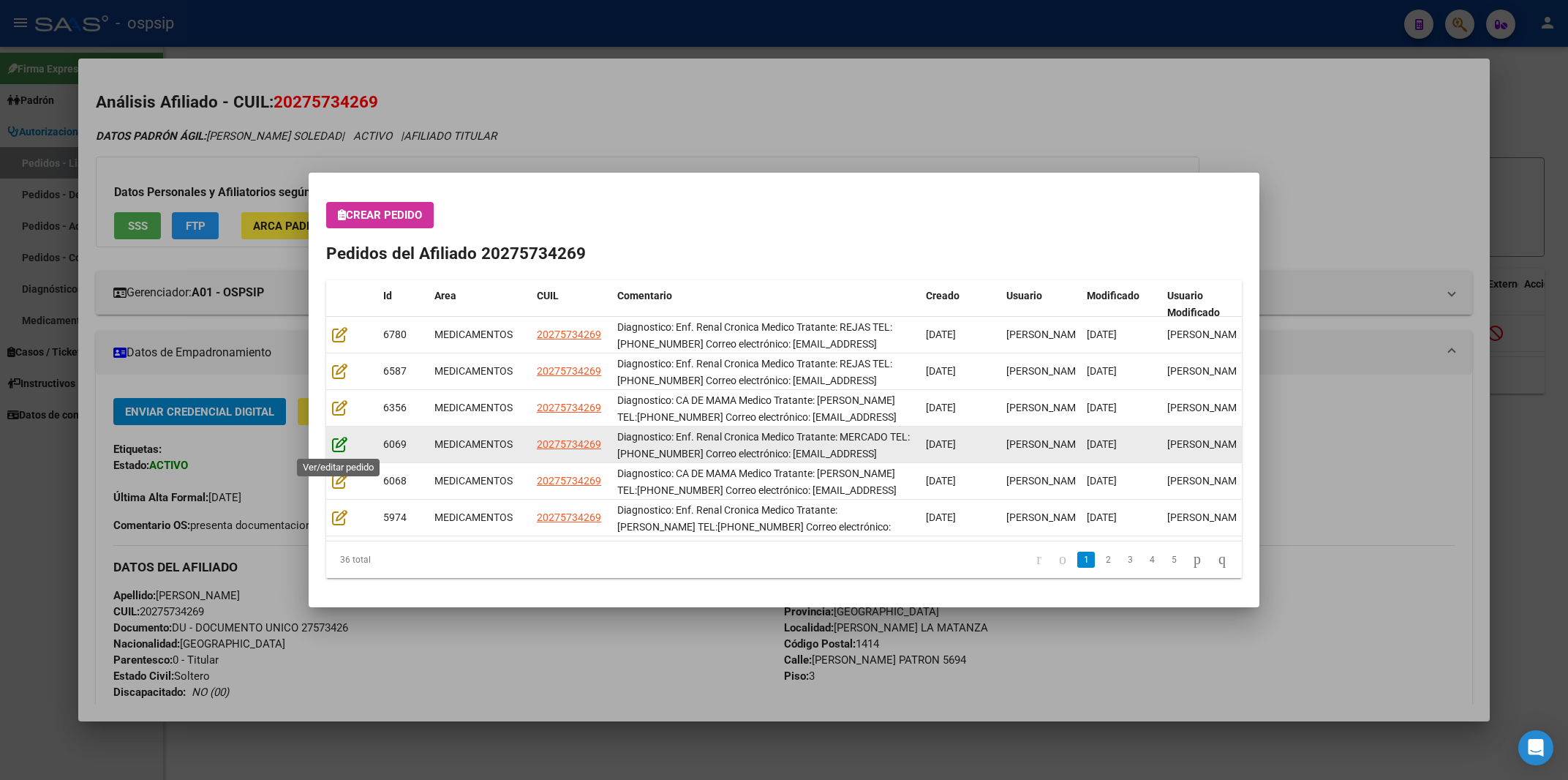
click at [342, 446] on icon at bounding box center [340, 444] width 15 height 16
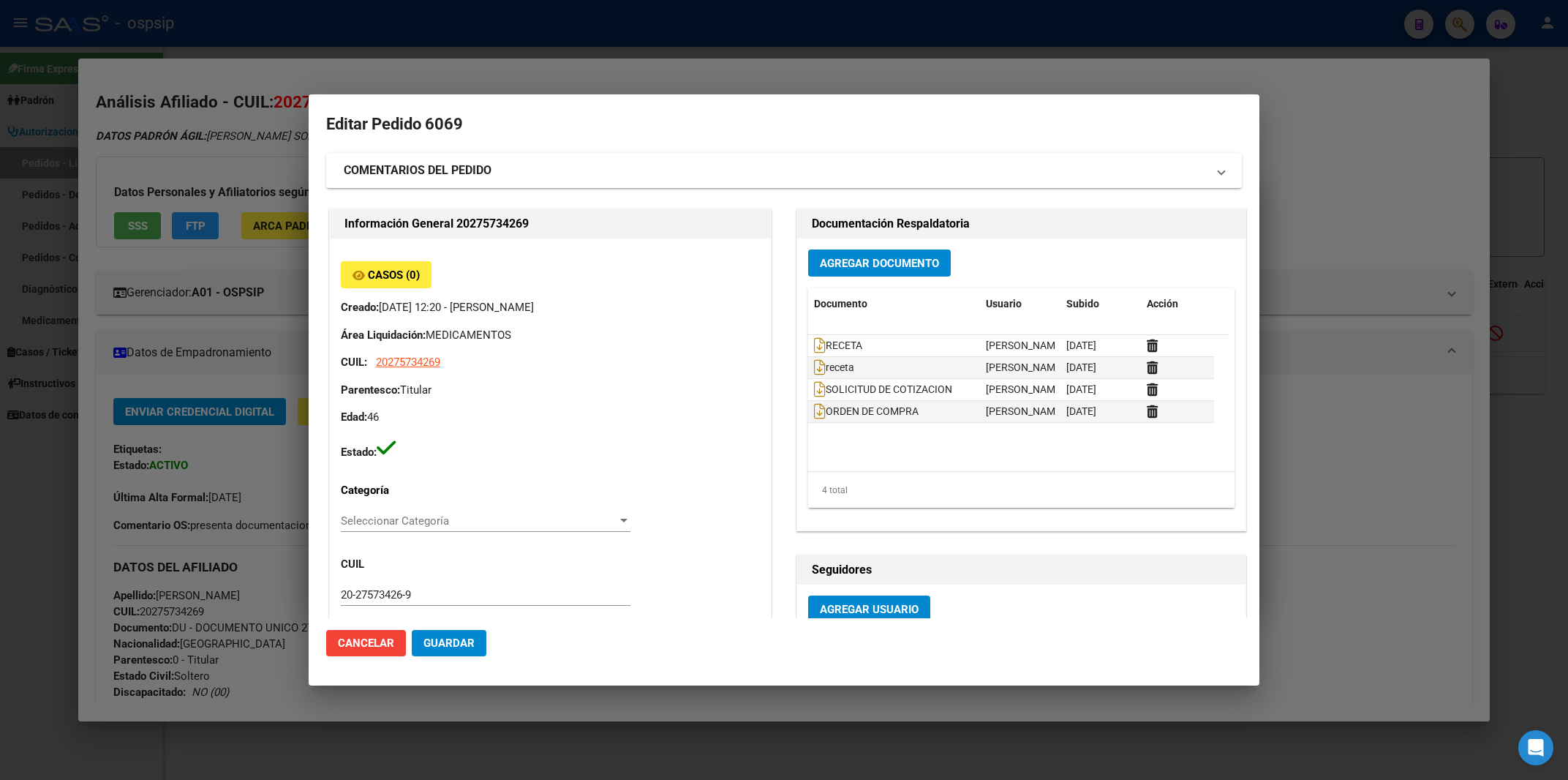
click at [1378, 223] on div at bounding box center [784, 390] width 1568 height 780
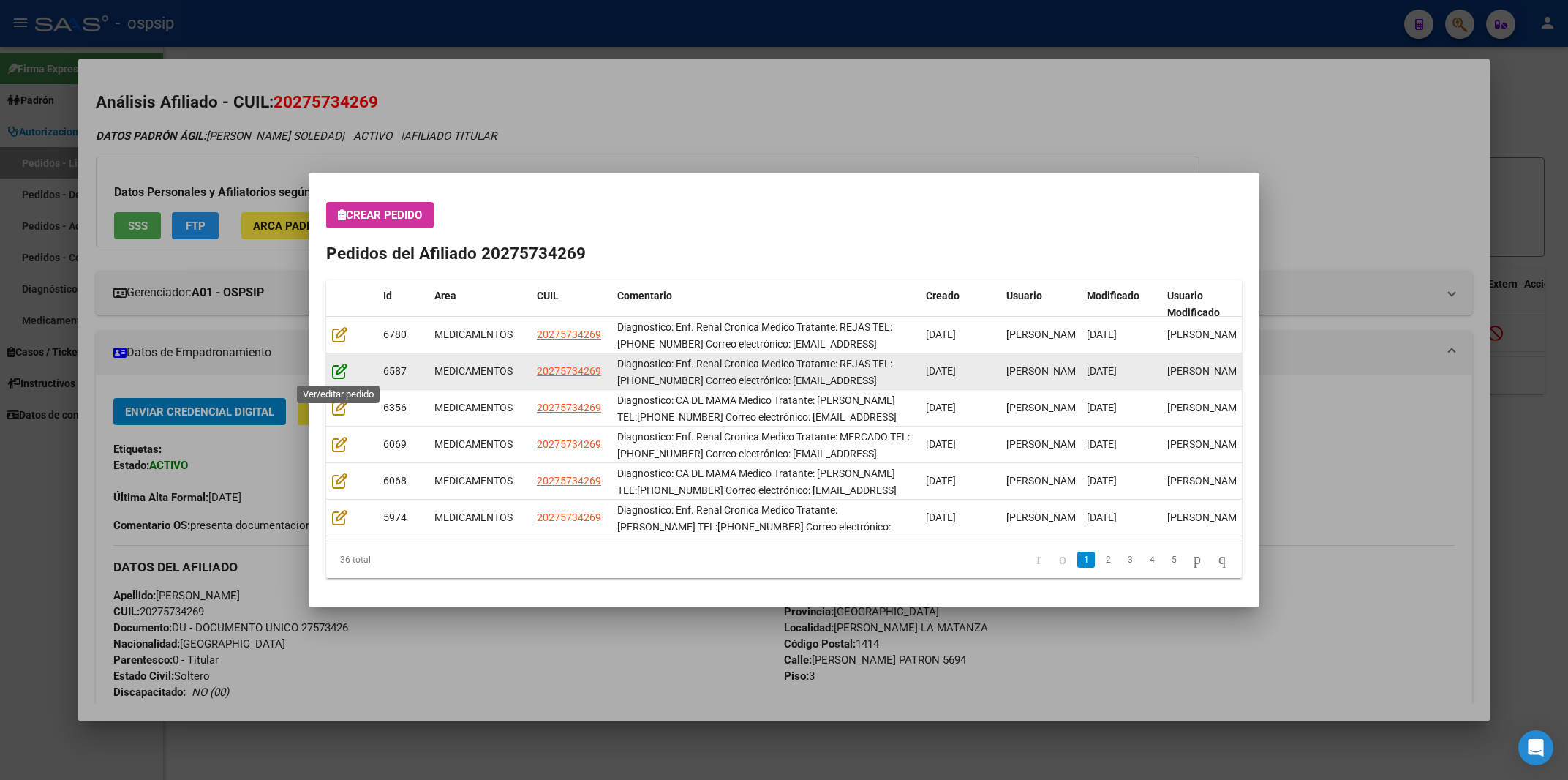
click at [338, 374] on icon at bounding box center [340, 371] width 15 height 16
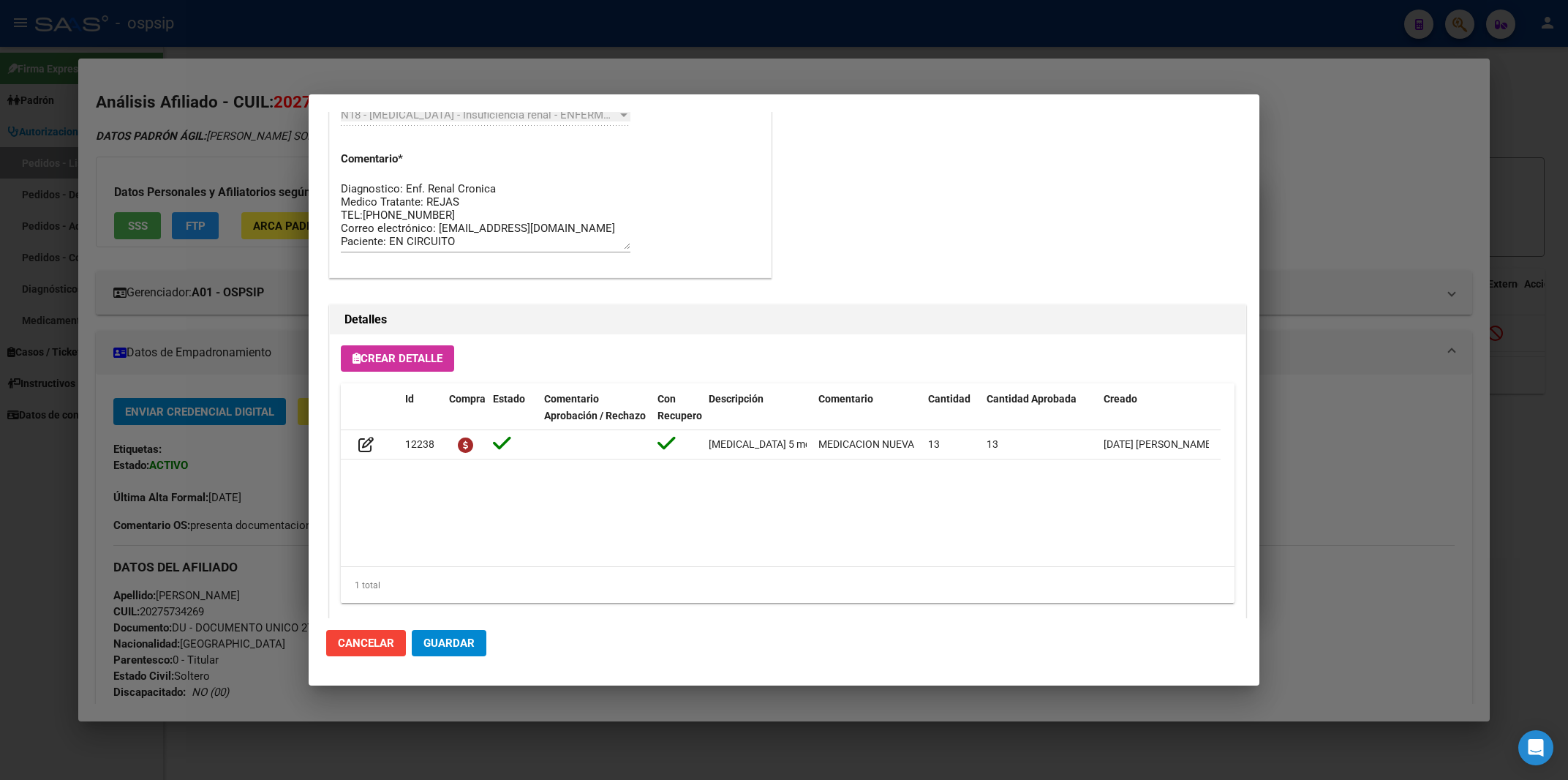
scroll to position [881, 0]
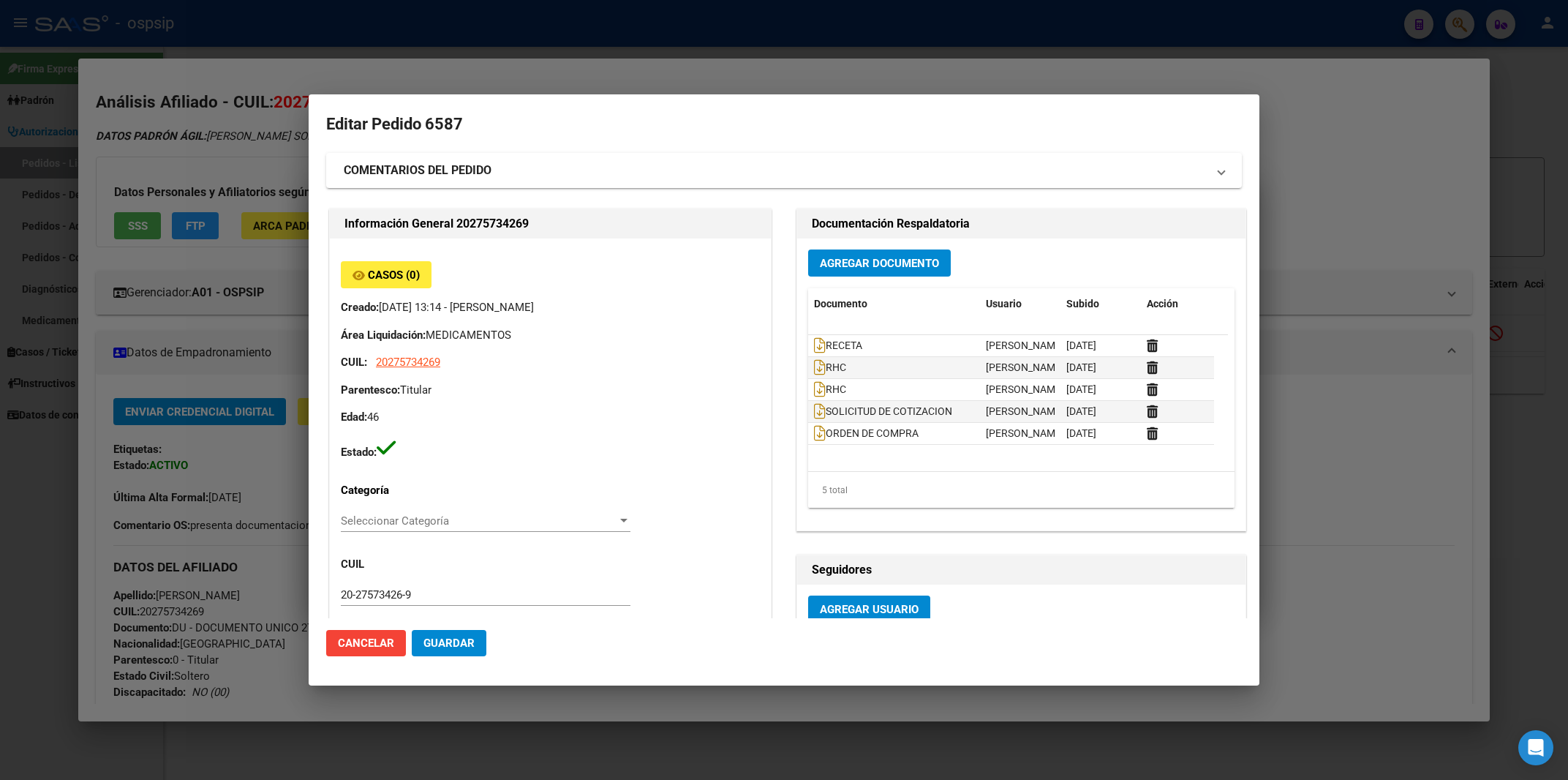
scroll to position [881, 0]
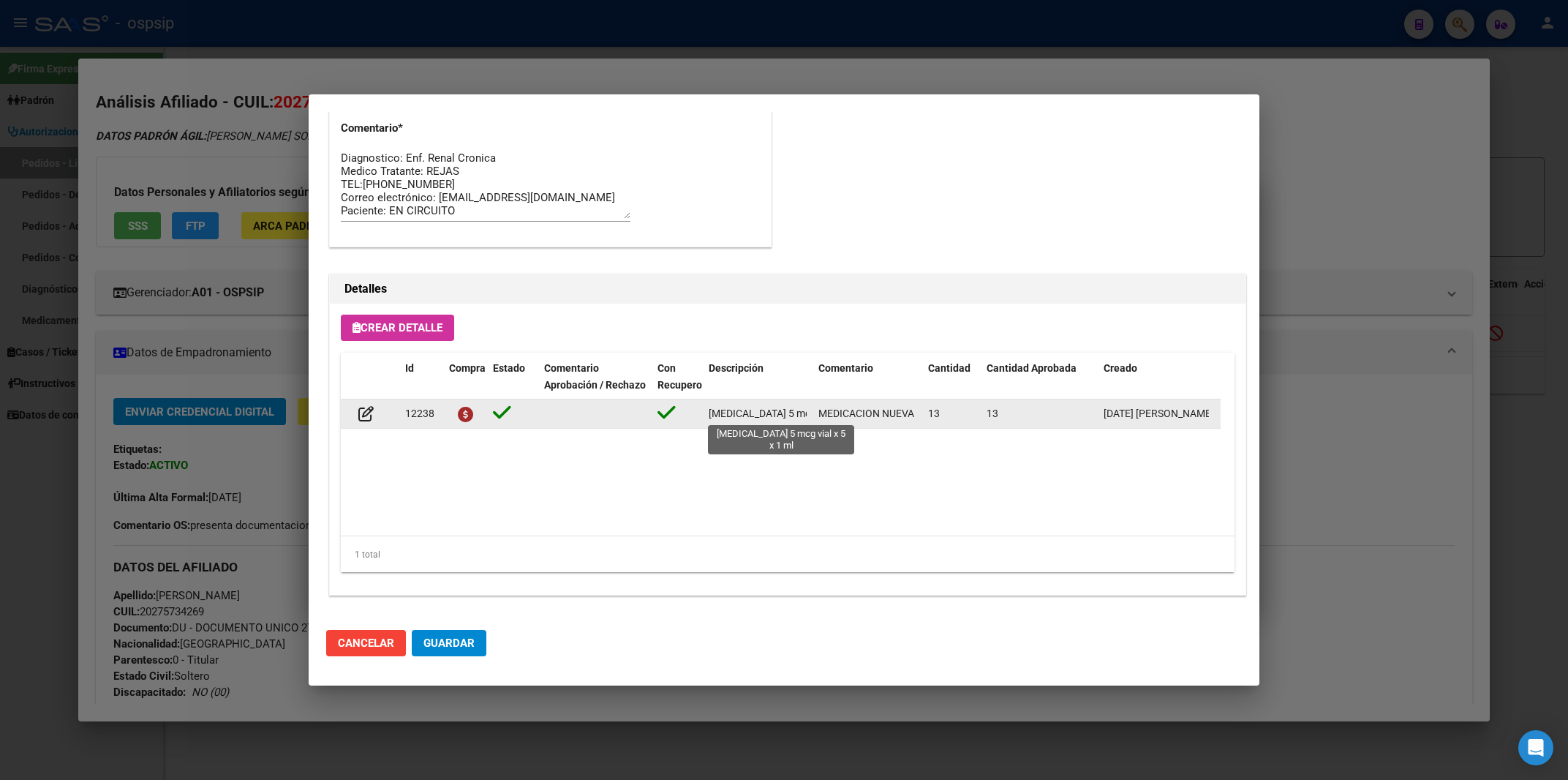
click at [728, 412] on span "[MEDICAL_DATA] 5 mcg vial x 5 x 1 ml" at bounding box center [793, 413] width 169 height 11
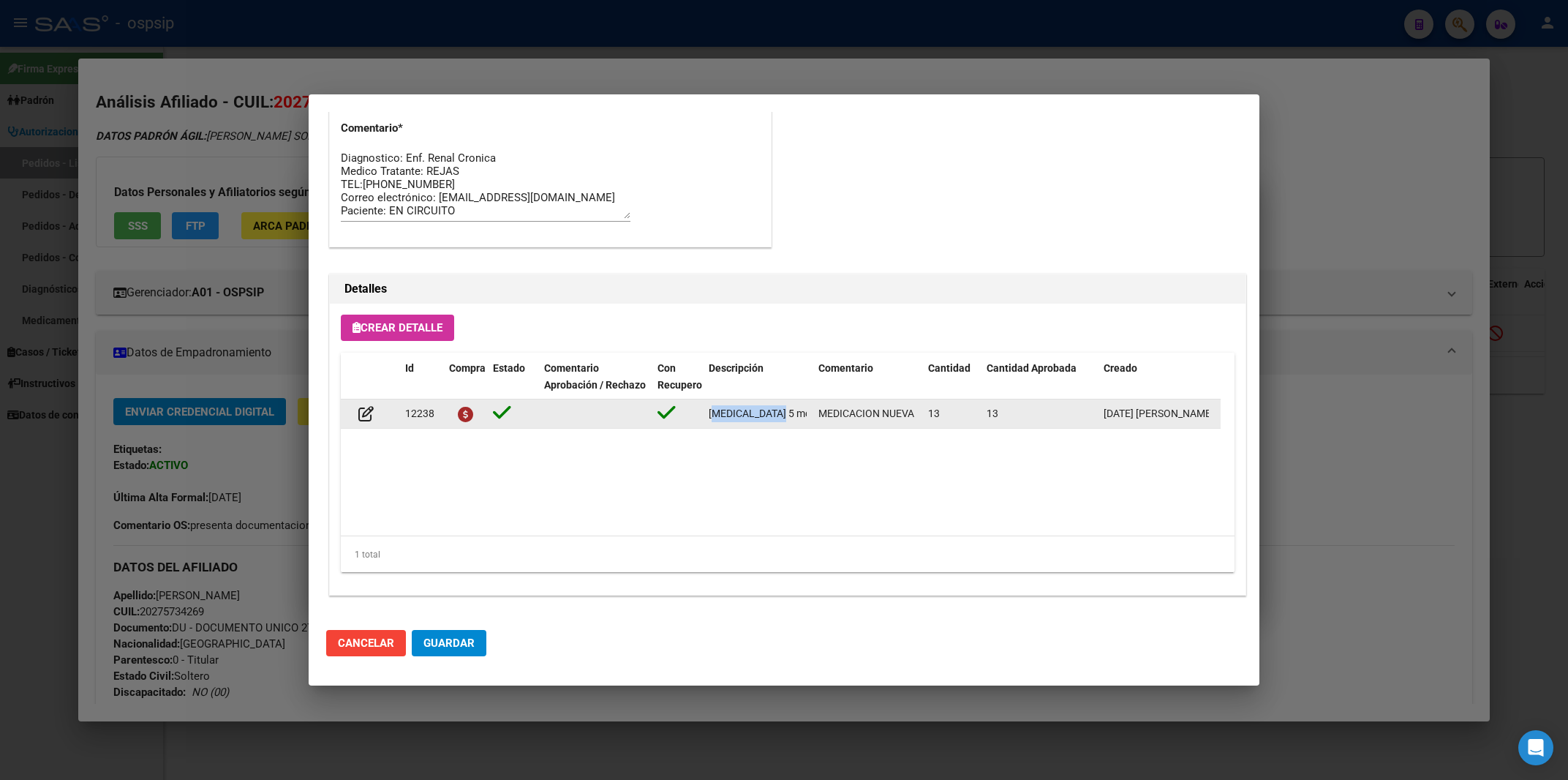
copy span "paricalcitol"
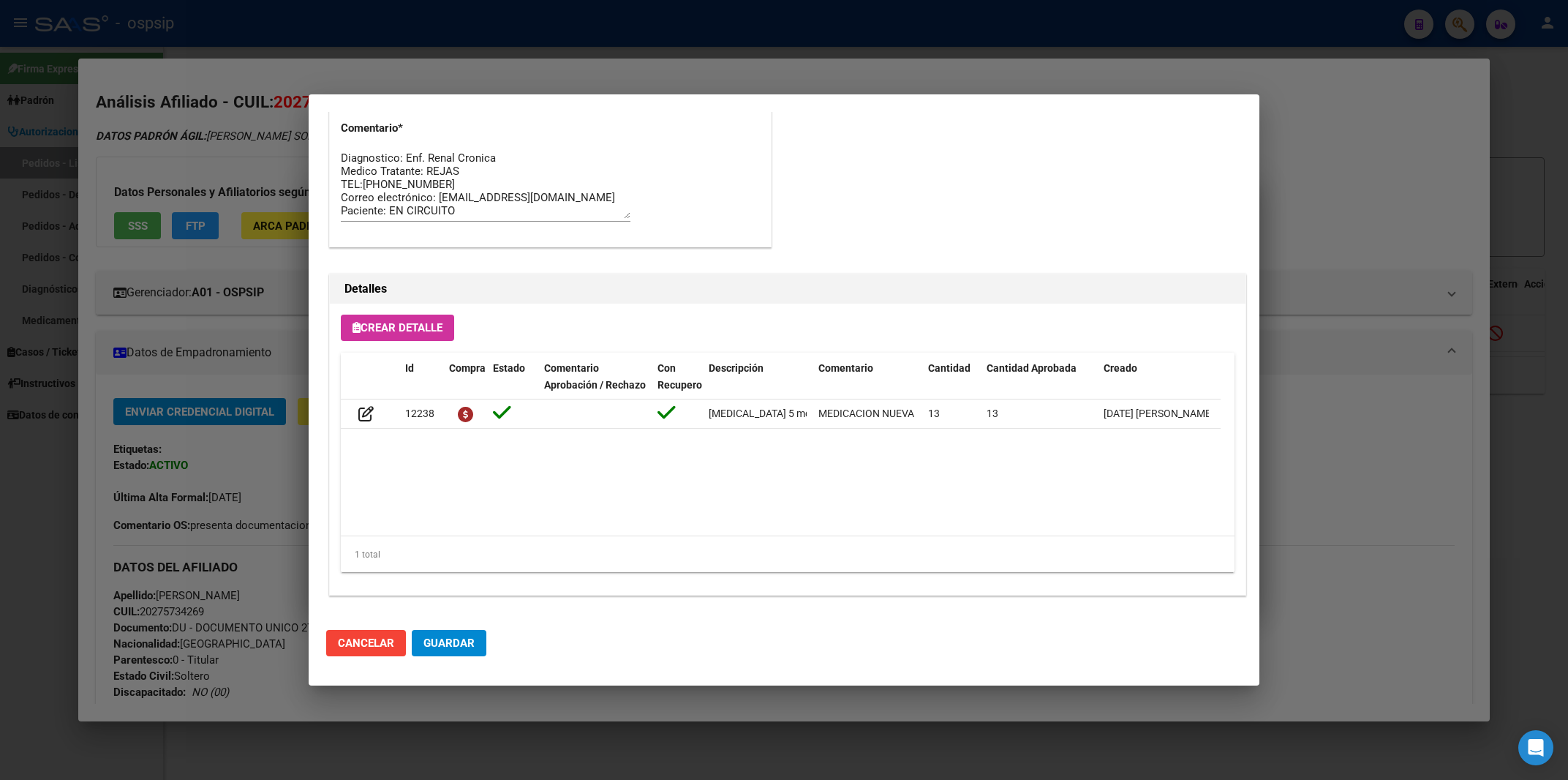
click at [1331, 190] on div at bounding box center [784, 390] width 1568 height 780
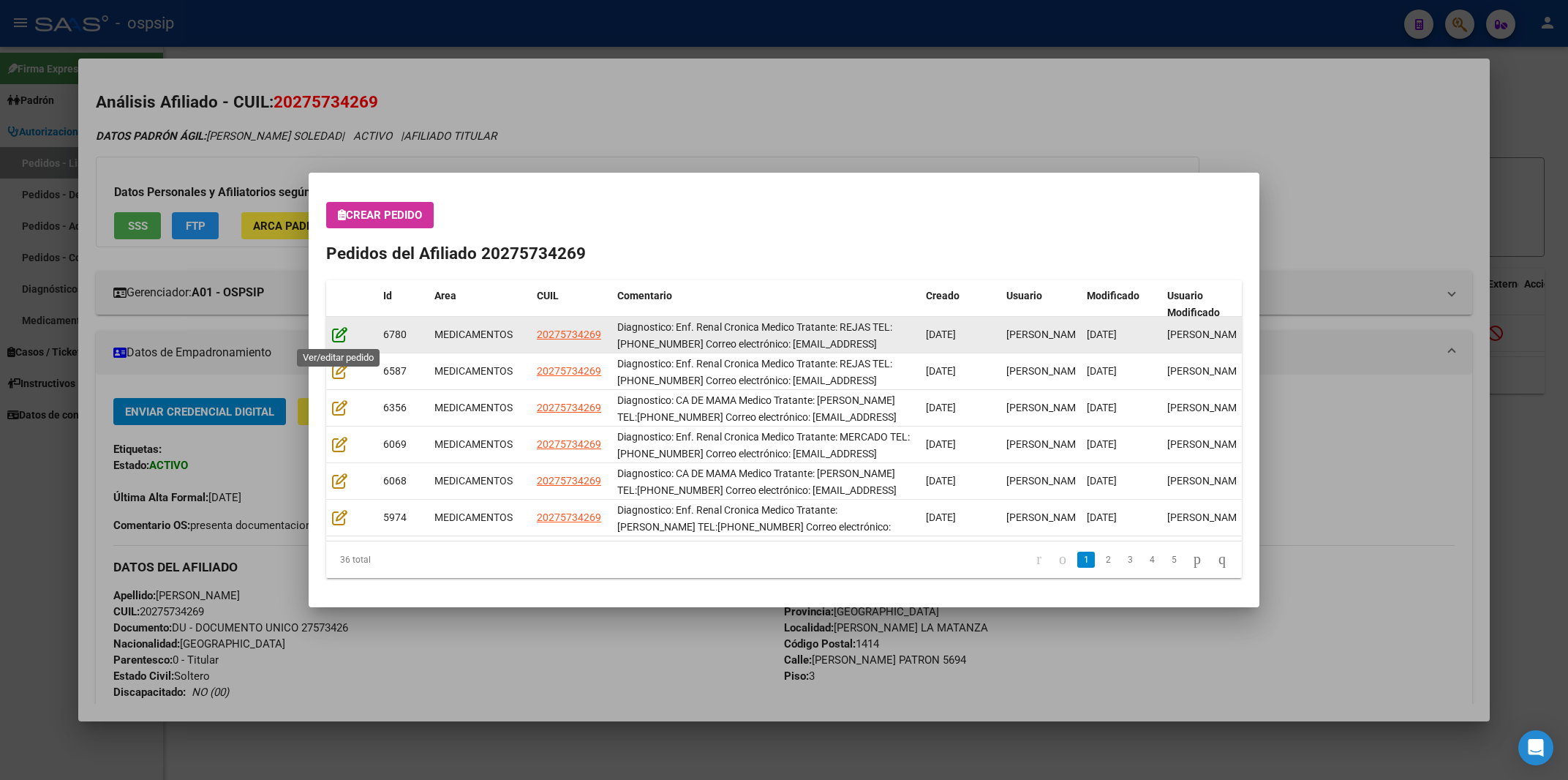
click at [341, 332] on icon at bounding box center [340, 334] width 15 height 16
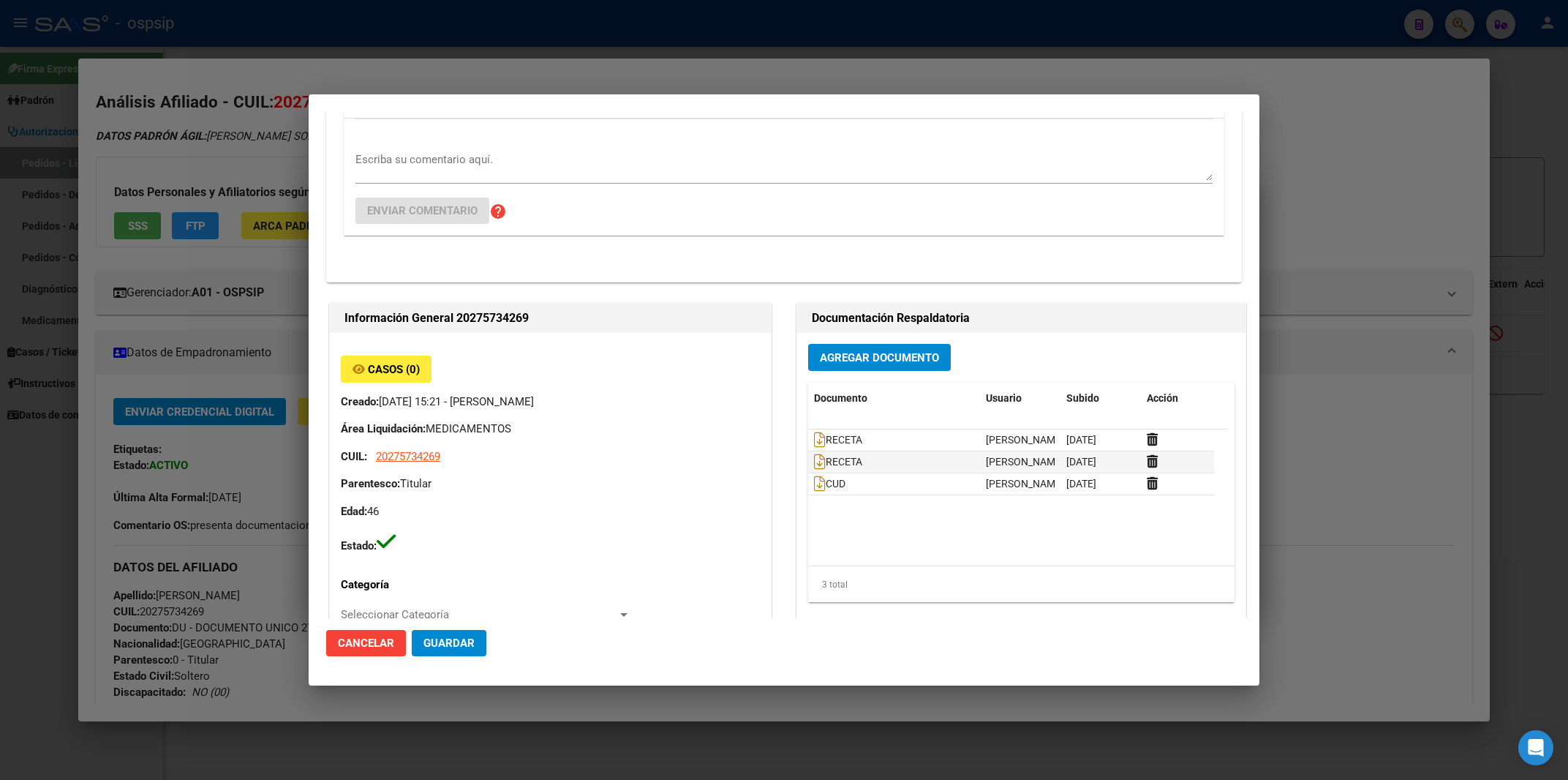
scroll to position [313, 0]
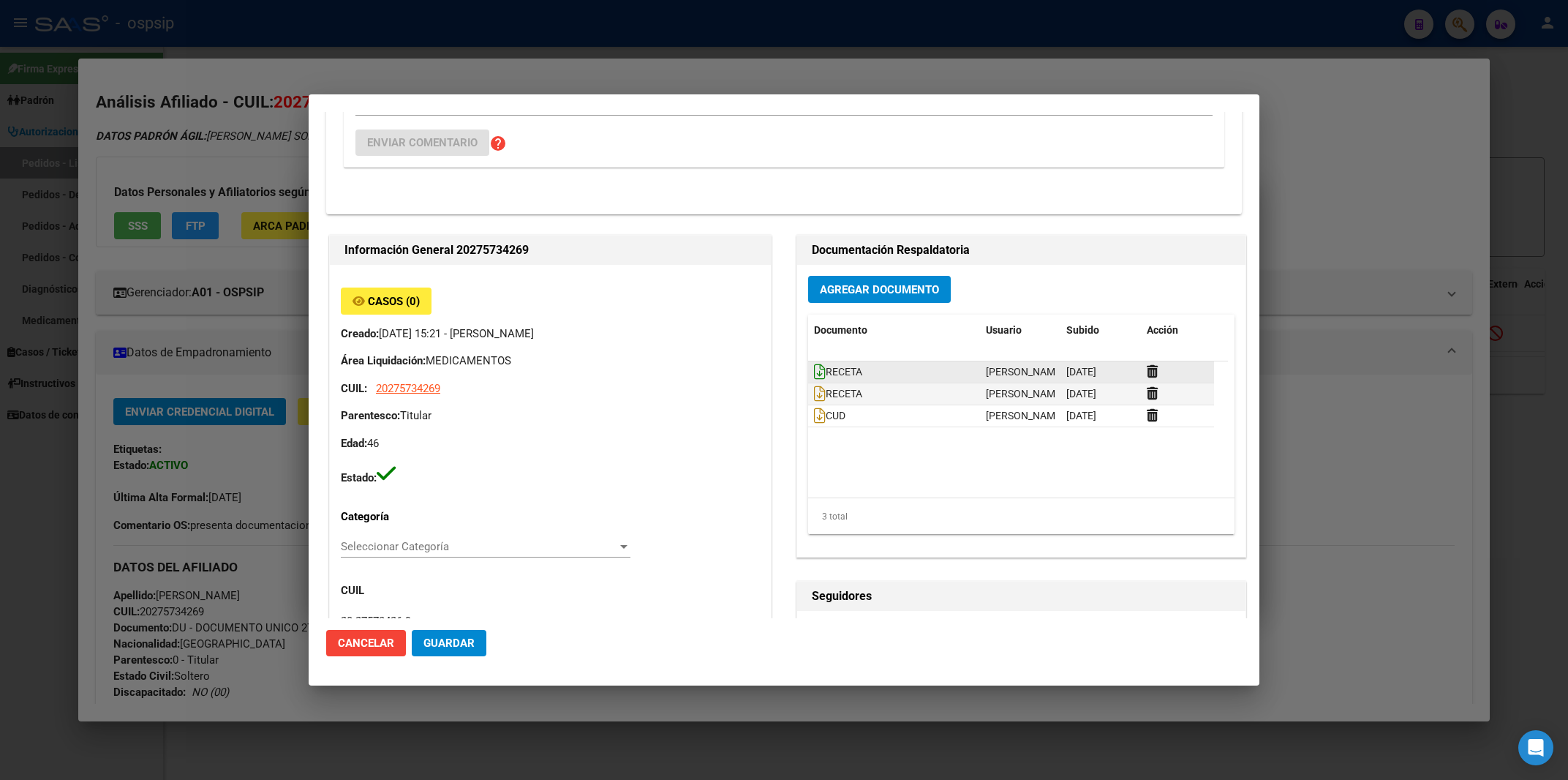
click at [814, 371] on icon at bounding box center [820, 372] width 11 height 16
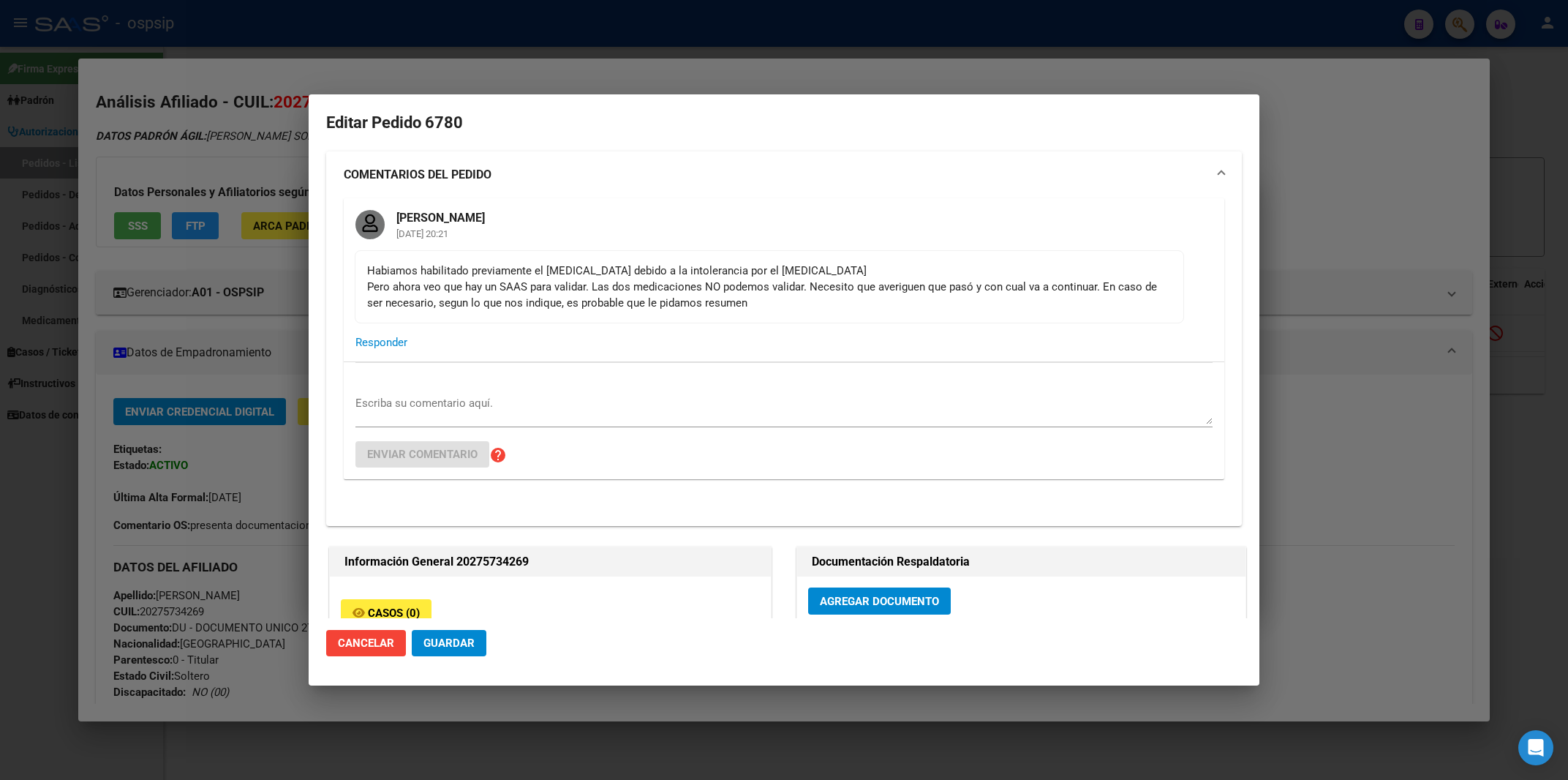
scroll to position [0, 0]
